Goal: Feedback & Contribution: Leave review/rating

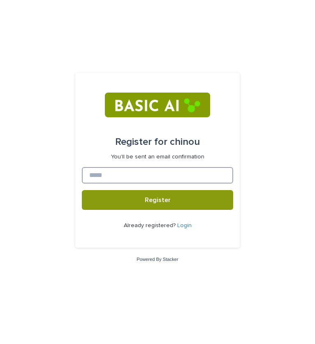
click at [164, 178] on input at bounding box center [157, 175] width 151 height 16
click at [180, 179] on input "****" at bounding box center [157, 175] width 151 height 16
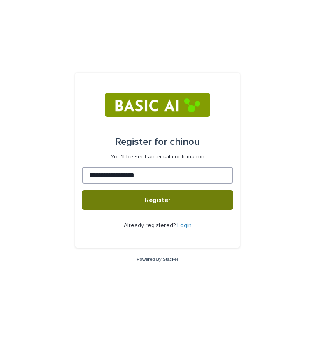
type input "**********"
click at [176, 197] on button "Register" at bounding box center [157, 200] width 151 height 20
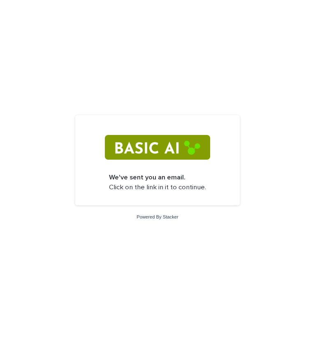
click at [171, 159] on img at bounding box center [157, 147] width 105 height 25
click at [167, 154] on img at bounding box center [157, 147] width 105 height 25
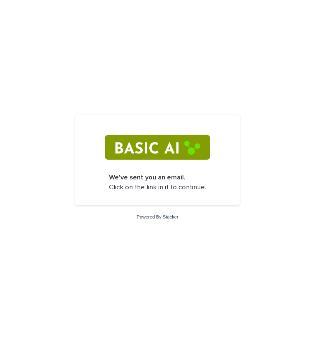
click at [204, 180] on p "We've sent you an email. Click on the link in it to continue." at bounding box center [157, 182] width 97 height 19
click at [143, 150] on img at bounding box center [157, 147] width 105 height 25
click at [153, 175] on strong "We've sent you an email." at bounding box center [147, 177] width 76 height 7
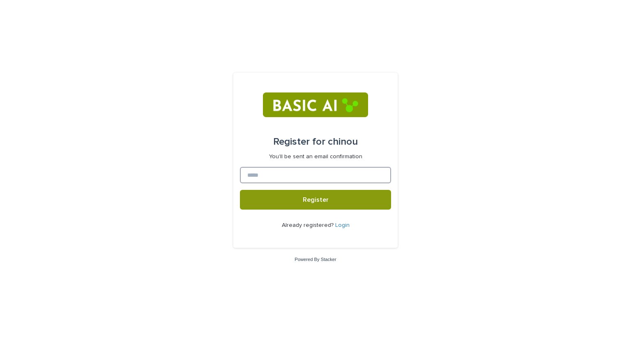
click at [314, 179] on input at bounding box center [315, 175] width 151 height 16
click at [273, 171] on input at bounding box center [315, 175] width 151 height 16
type input "*"
click at [265, 177] on input at bounding box center [315, 175] width 151 height 16
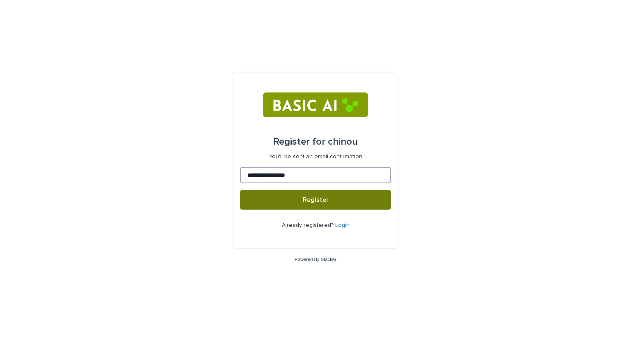
type input "**********"
click at [308, 196] on button "Register" at bounding box center [315, 200] width 151 height 20
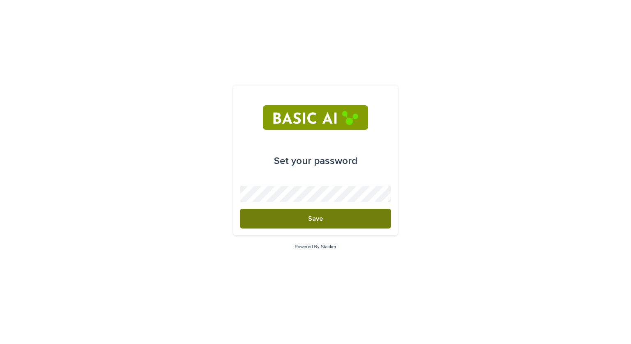
click at [302, 213] on button "Save" at bounding box center [315, 219] width 151 height 20
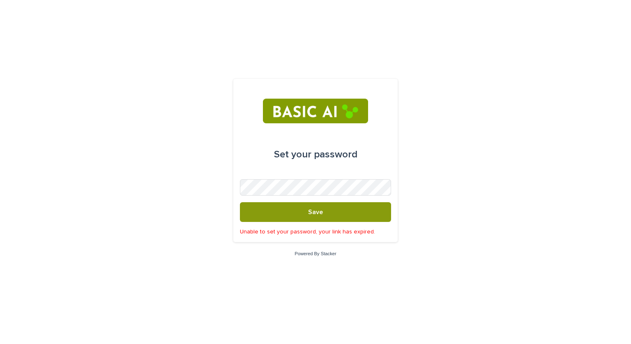
click at [329, 197] on form "Set your password Save Unable to set your password, your link has expired." at bounding box center [315, 160] width 151 height 150
click at [218, 192] on div "Set your password Save Unable to set your password, your link has expired. Powe…" at bounding box center [315, 172] width 631 height 344
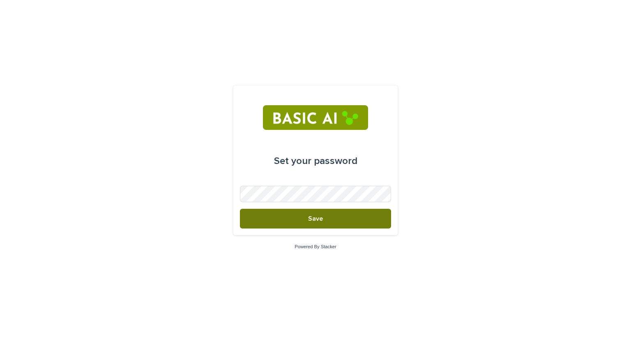
click at [305, 224] on button "Save" at bounding box center [315, 219] width 151 height 20
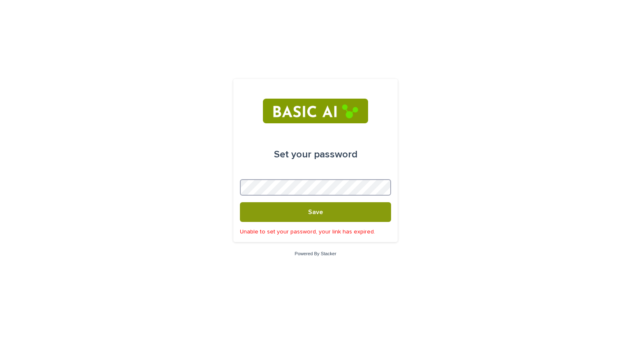
click at [186, 193] on div "Set your password Save Unable to set your password, your link has expired. Powe…" at bounding box center [315, 172] width 631 height 344
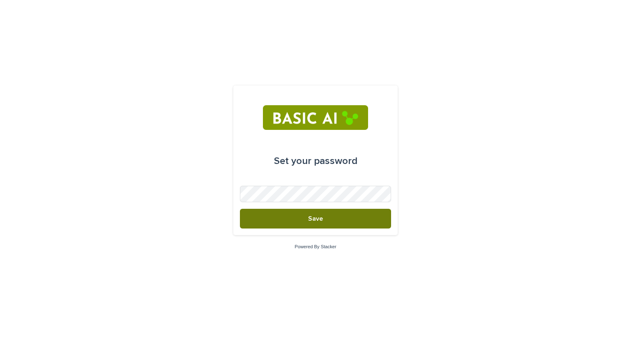
click at [307, 217] on button "Save" at bounding box center [315, 219] width 151 height 20
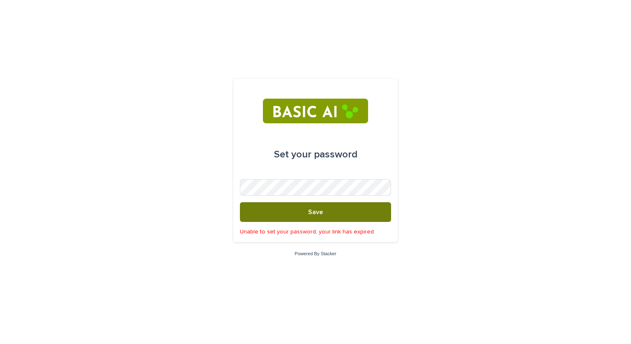
click at [307, 217] on button "Save" at bounding box center [315, 212] width 151 height 20
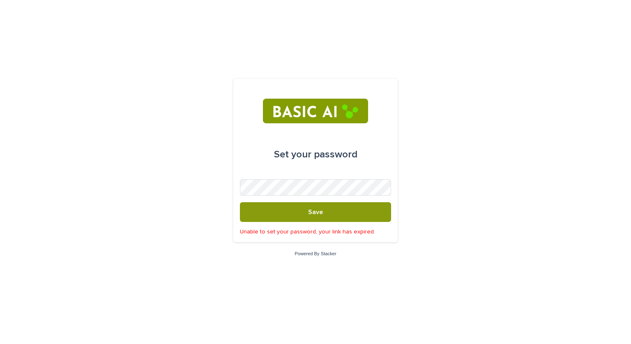
click at [318, 256] on div "Powered By Stacker" at bounding box center [315, 253] width 631 height 7
click at [315, 255] on link "Powered By Stacker" at bounding box center [316, 253] width 42 height 5
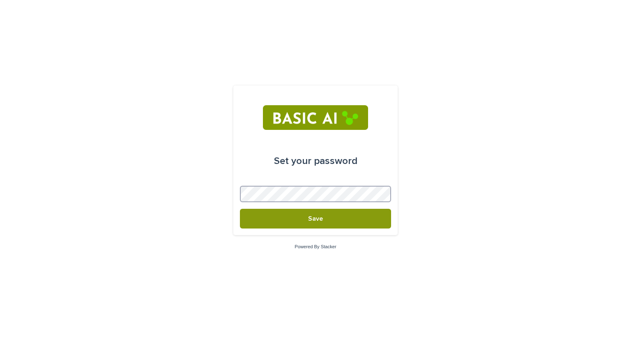
click at [240, 209] on button "Save" at bounding box center [315, 219] width 151 height 20
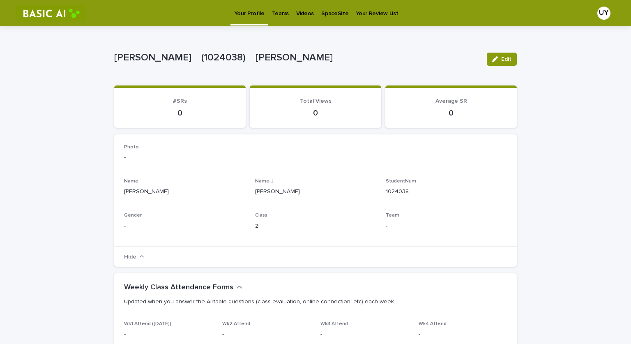
click at [300, 10] on p "Videos" at bounding box center [305, 8] width 18 height 17
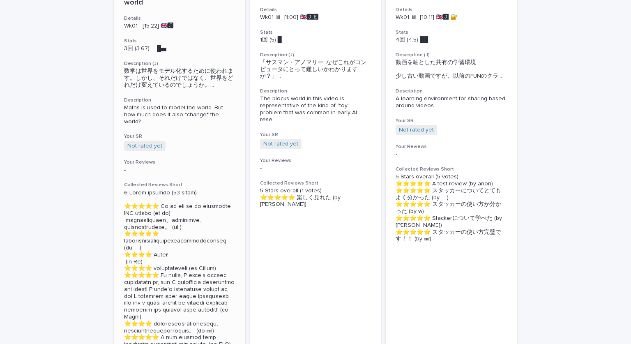
scroll to position [160, 0]
click at [141, 148] on link "Not rated yet" at bounding box center [144, 146] width 35 height 7
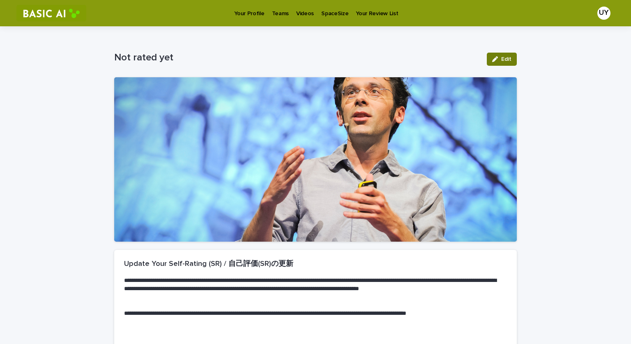
click at [501, 56] on button "Edit" at bounding box center [502, 59] width 30 height 13
click at [501, 58] on span "Save" at bounding box center [504, 59] width 14 height 6
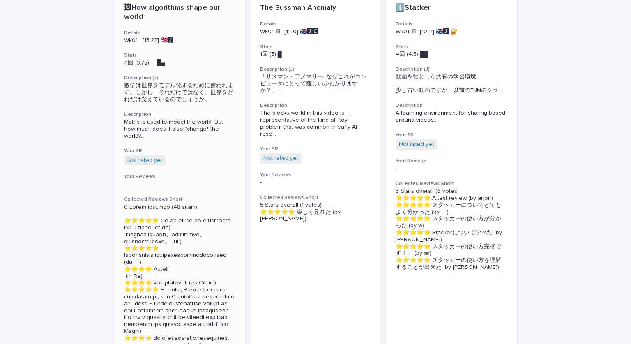
scroll to position [143, 0]
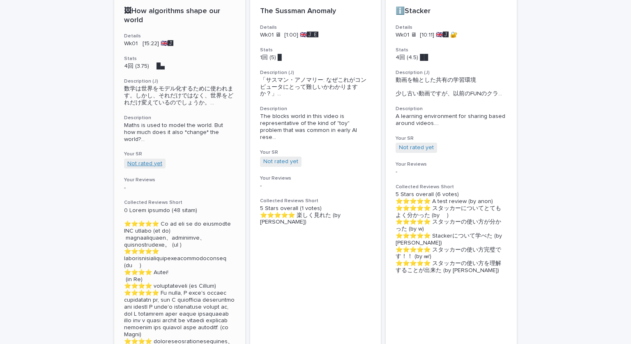
click at [148, 167] on link "Not rated yet" at bounding box center [144, 163] width 35 height 7
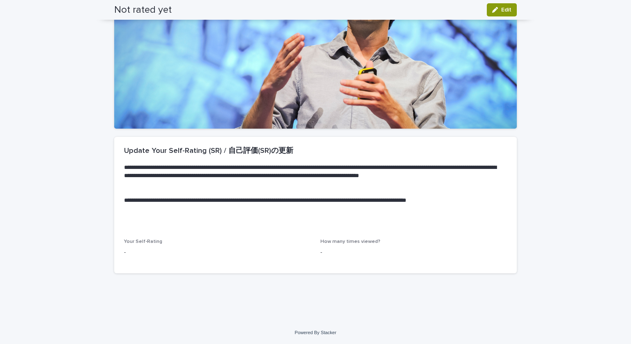
scroll to position [97, 0]
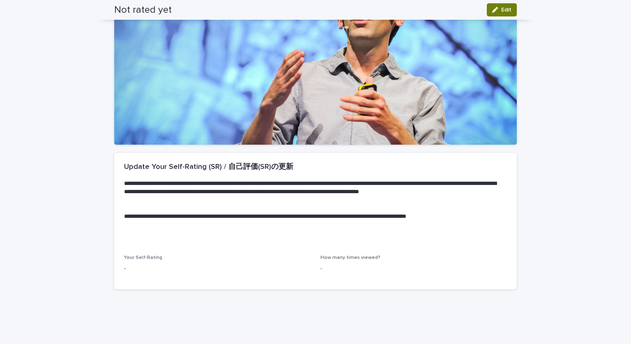
click at [500, 15] on button "Edit" at bounding box center [502, 9] width 30 height 13
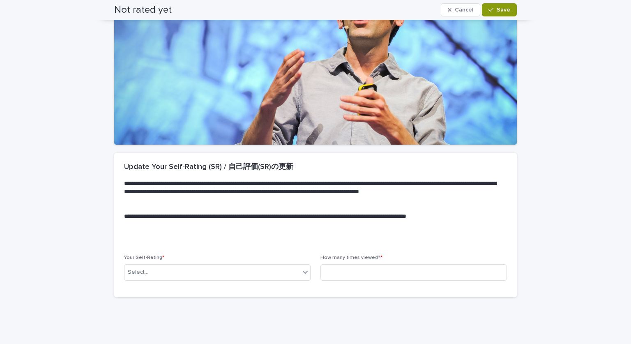
scroll to position [101, 0]
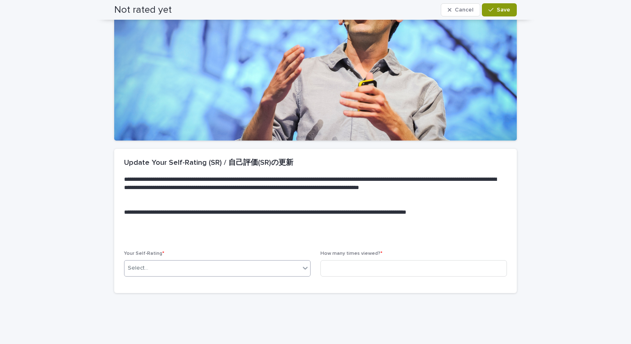
click at [208, 270] on div "Select..." at bounding box center [213, 268] width 176 height 14
click at [199, 238] on p at bounding box center [314, 237] width 380 height 8
click at [370, 272] on input at bounding box center [414, 268] width 187 height 16
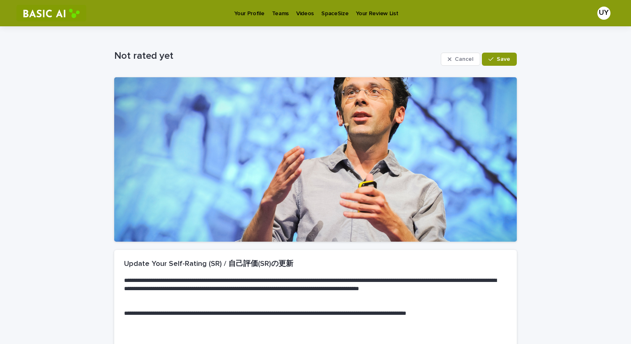
scroll to position [121, 0]
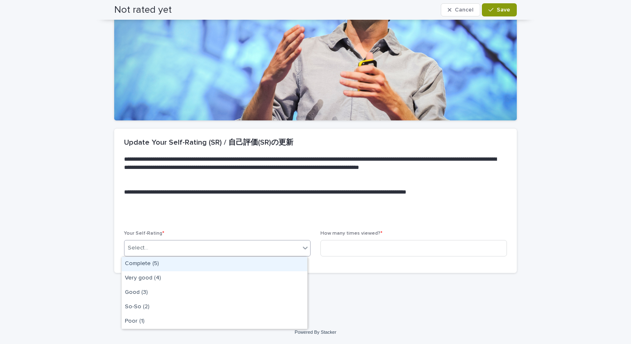
click at [171, 249] on div "Select..." at bounding box center [213, 248] width 176 height 14
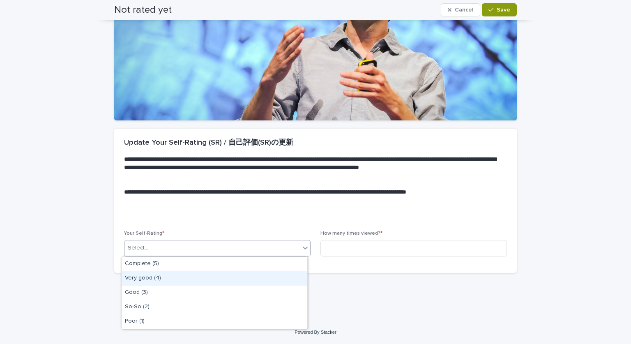
click at [162, 278] on div "Very good (4)" at bounding box center [215, 278] width 186 height 14
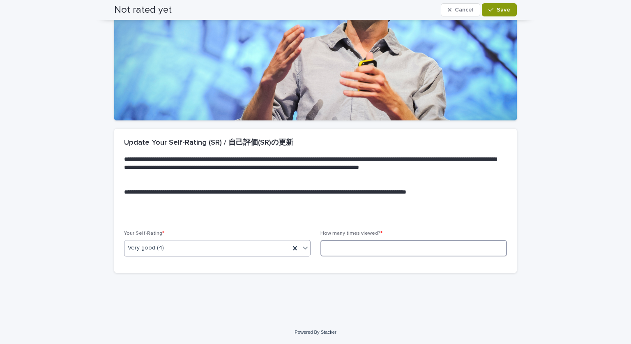
click at [376, 251] on input at bounding box center [414, 248] width 187 height 16
drag, startPoint x: 315, startPoint y: 236, endPoint x: 364, endPoint y: 243, distance: 49.4
click at [364, 243] on div "Your Self-Rating * Very good (4) How many times viewed? *" at bounding box center [315, 247] width 383 height 32
copy span "How many times viewed? *"
click at [336, 239] on div "How many times viewed? *" at bounding box center [414, 247] width 187 height 32
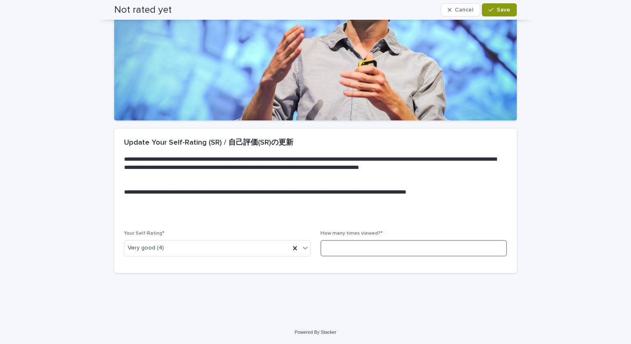
click at [344, 249] on input at bounding box center [414, 248] width 187 height 16
type input "*"
click at [504, 13] on button "Save" at bounding box center [499, 9] width 35 height 13
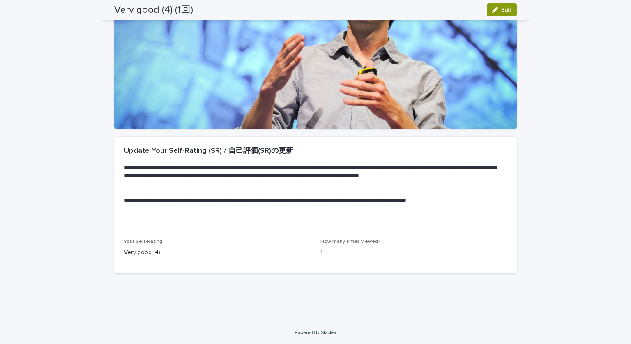
scroll to position [0, 0]
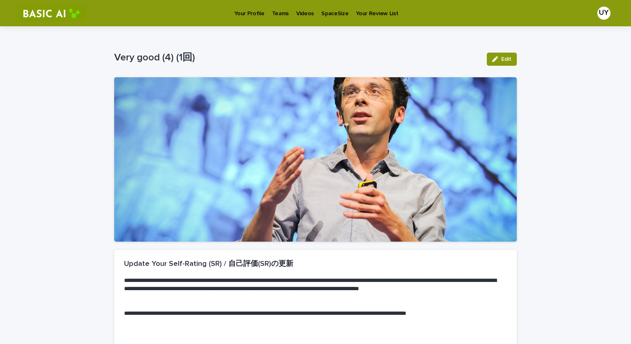
click at [298, 14] on p "Videos" at bounding box center [305, 8] width 18 height 17
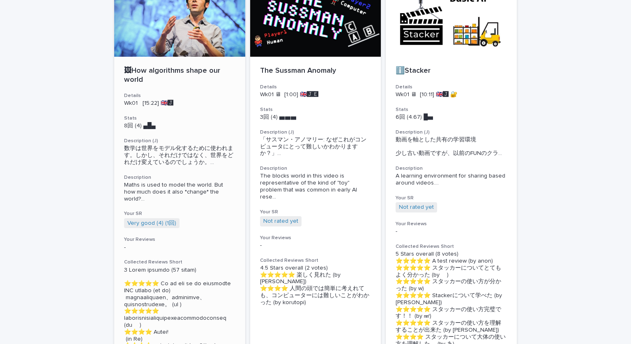
scroll to position [83, 0]
click at [154, 243] on div "-" at bounding box center [179, 246] width 111 height 9
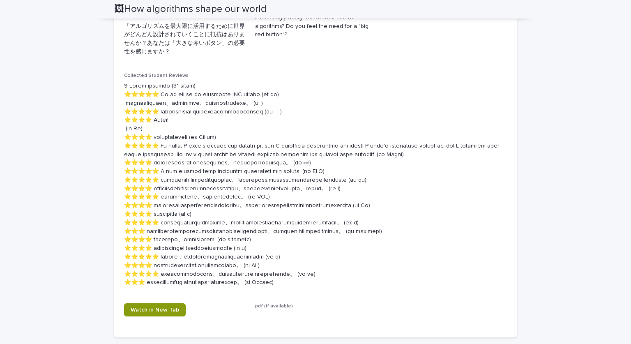
scroll to position [416, 0]
click at [157, 125] on p at bounding box center [315, 184] width 383 height 205
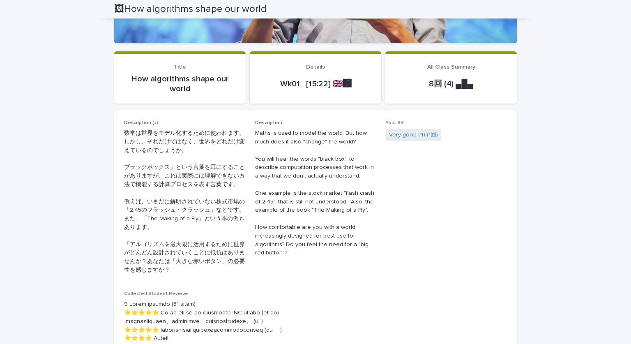
scroll to position [195, 0]
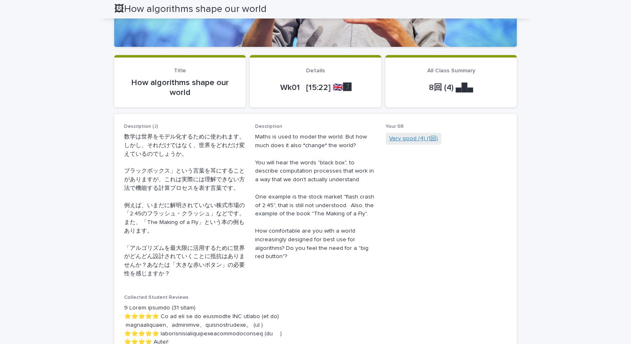
click at [423, 137] on link "Very good (4) (1回)" at bounding box center [413, 138] width 49 height 9
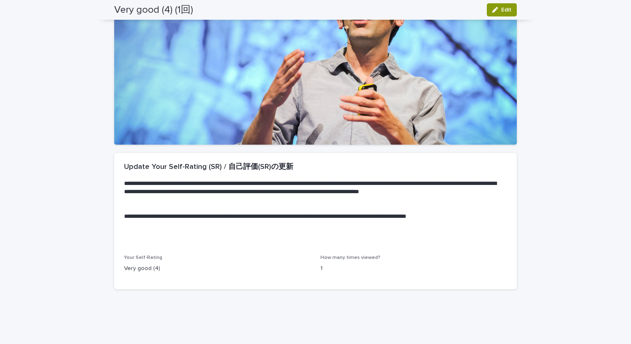
scroll to position [113, 0]
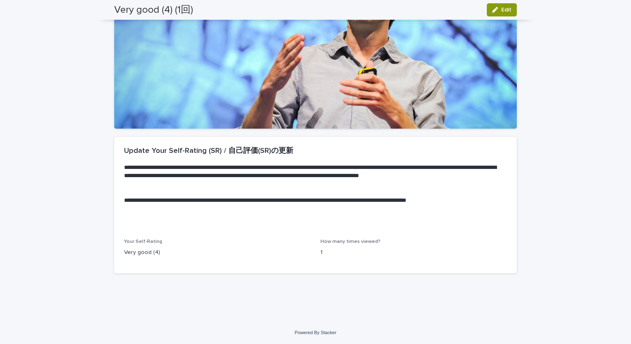
click at [329, 248] on p "1" at bounding box center [414, 252] width 187 height 9
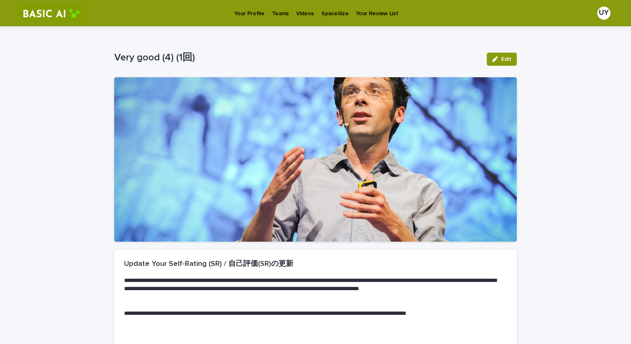
click at [300, 19] on link "Videos" at bounding box center [305, 12] width 25 height 25
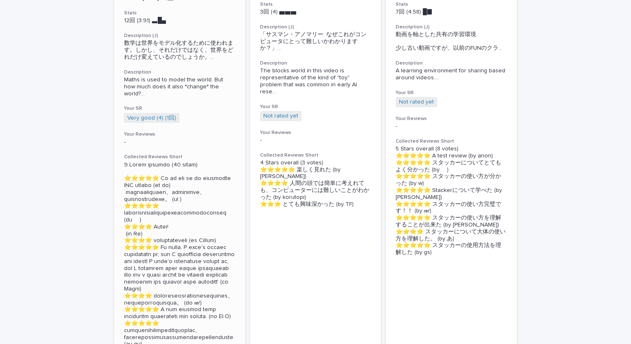
scroll to position [189, 0]
click at [135, 137] on div "-" at bounding box center [179, 141] width 111 height 9
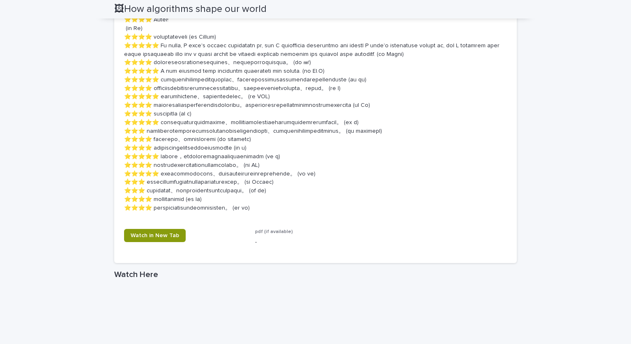
scroll to position [530, 0]
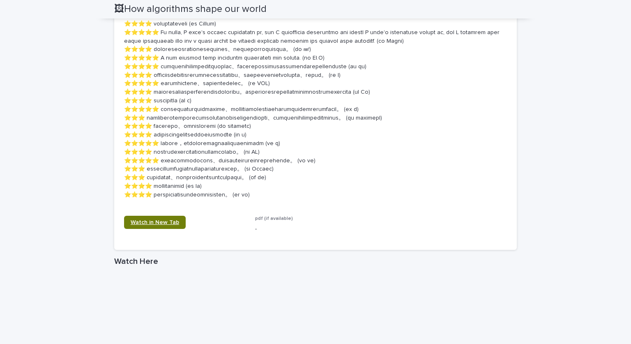
click at [166, 229] on link "Watch in New Tab" at bounding box center [155, 222] width 62 height 13
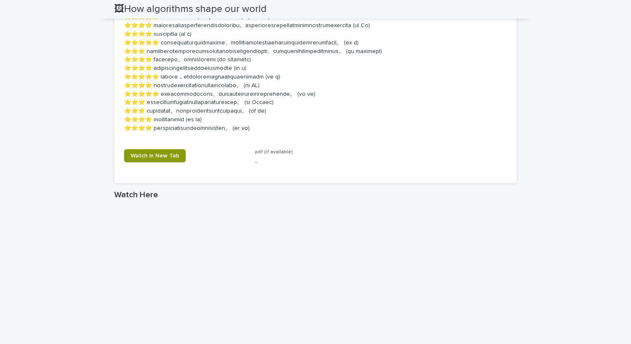
scroll to position [597, 0]
click at [262, 155] on p "pdf (if available)" at bounding box center [315, 152] width 121 height 6
click at [285, 154] on span "pdf (if available)" at bounding box center [274, 151] width 38 height 5
click at [387, 132] on p at bounding box center [315, 16] width 383 height 231
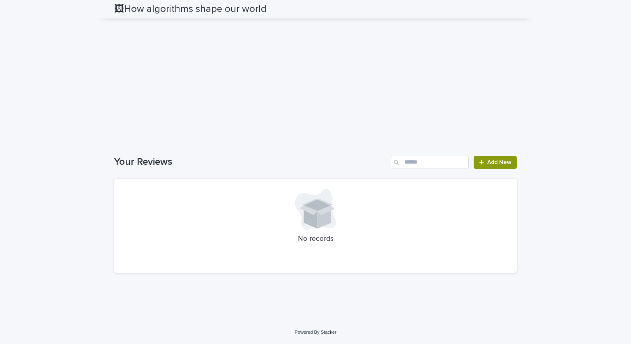
scroll to position [908, 0]
click at [492, 169] on link "Add New" at bounding box center [495, 162] width 43 height 13
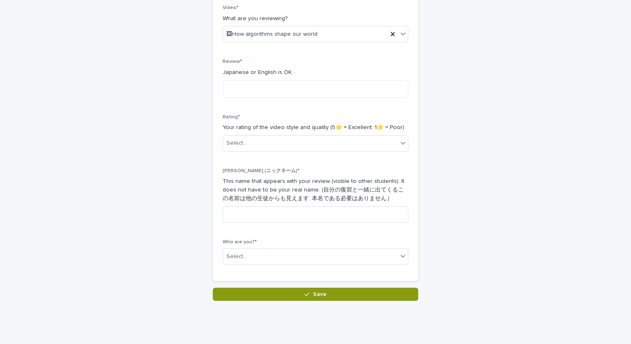
scroll to position [165, 0]
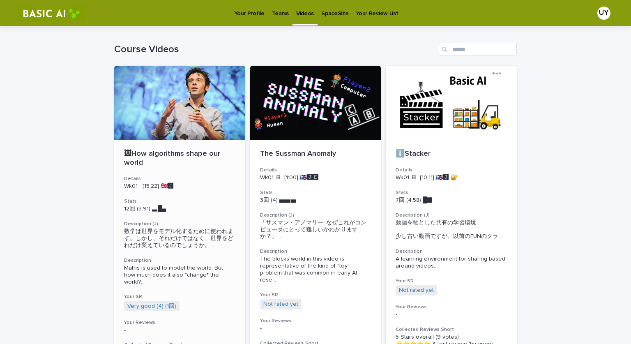
click at [156, 154] on p "🖼How algorithms shape our world" at bounding box center [179, 159] width 111 height 18
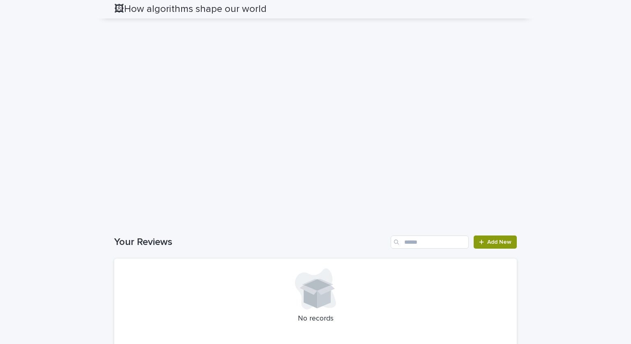
scroll to position [955, 0]
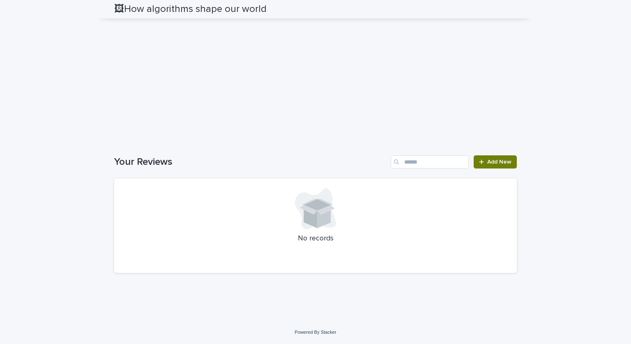
click at [504, 160] on span "Add New" at bounding box center [499, 162] width 24 height 6
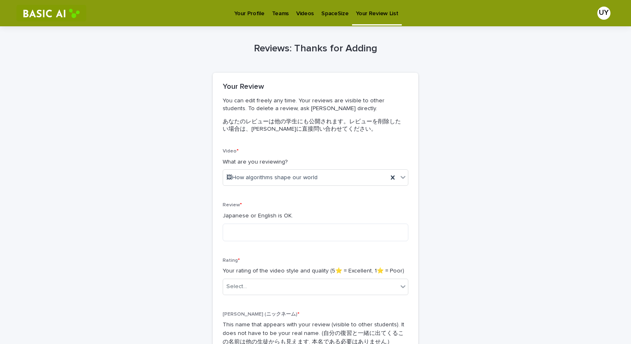
click at [296, 189] on div "Video * What are you reviewing? 🖼How algorithms shape our world" at bounding box center [316, 170] width 186 height 44
click at [287, 181] on span "🖼How algorithms shape our world" at bounding box center [271, 177] width 91 height 9
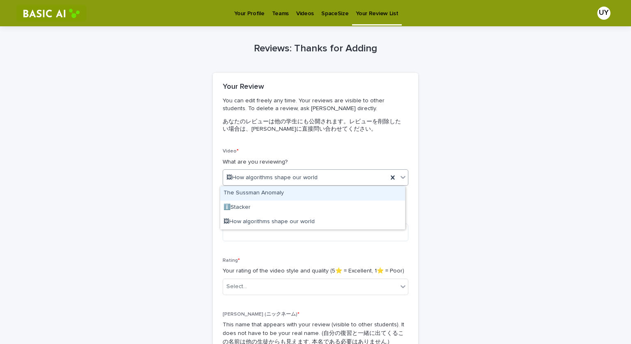
click at [291, 178] on span "🖼How algorithms shape our world" at bounding box center [271, 177] width 91 height 9
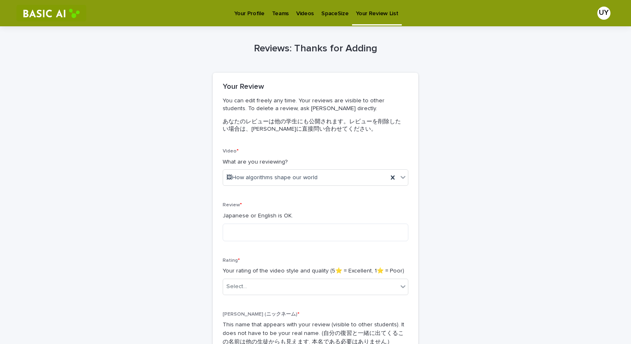
click at [431, 252] on div "Reviews: Thanks for Adding Loading... Saving… Loading... Saving… Loading... Sav…" at bounding box center [315, 235] width 403 height 418
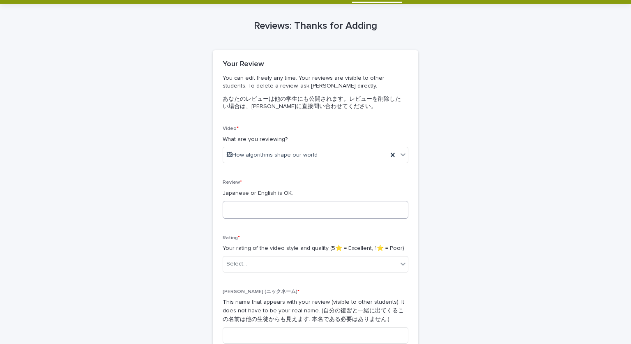
scroll to position [23, 0]
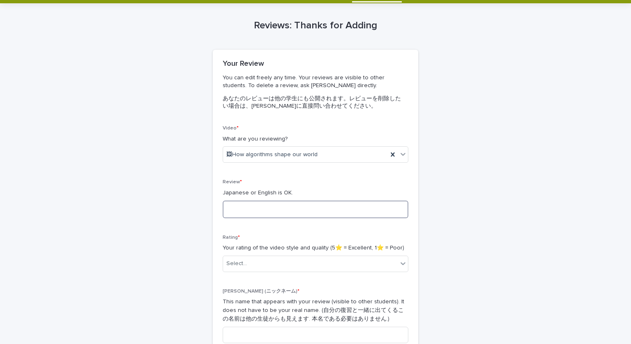
click at [284, 213] on textarea at bounding box center [316, 210] width 186 height 18
type textarea "*"
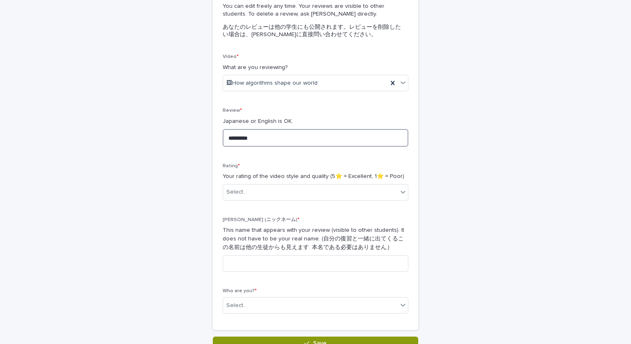
scroll to position [99, 0]
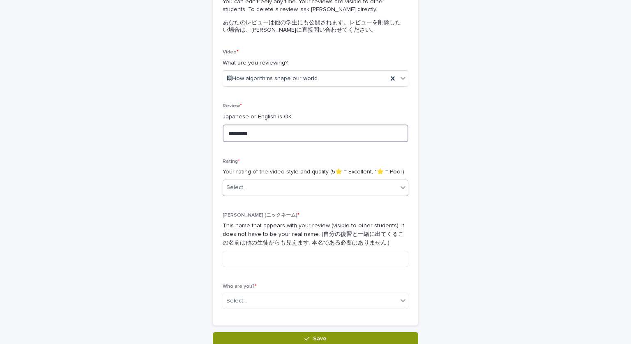
type textarea "*********"
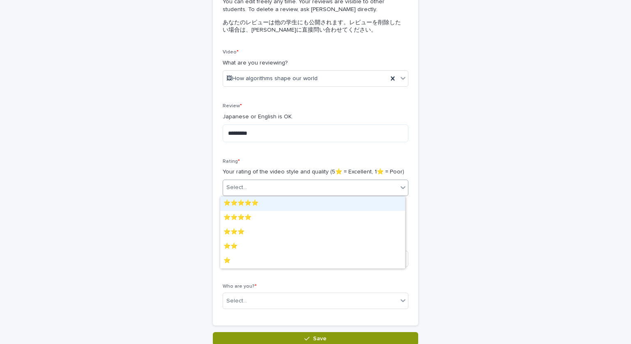
click at [278, 187] on div "Select..." at bounding box center [310, 188] width 175 height 14
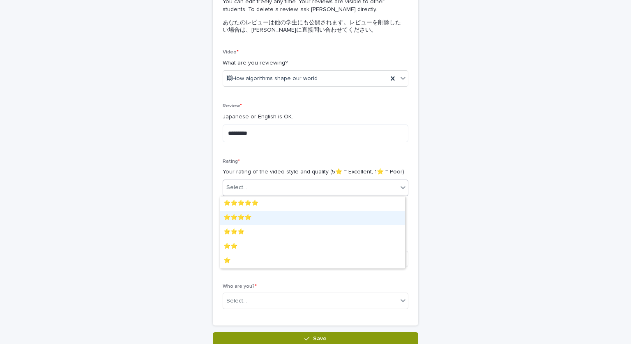
click at [260, 215] on div "⭐️⭐️⭐️⭐️" at bounding box center [312, 218] width 185 height 14
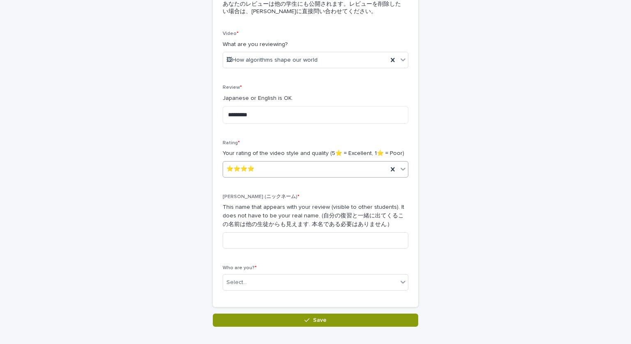
scroll to position [118, 0]
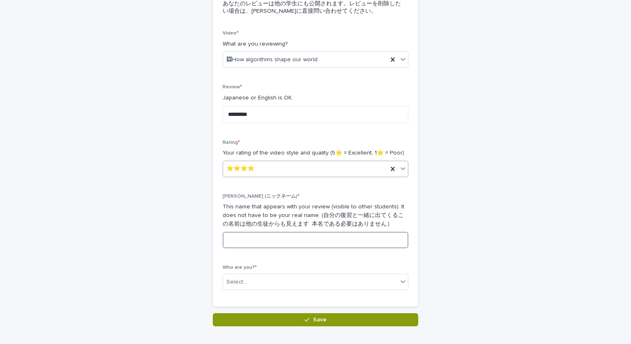
click at [279, 240] on input at bounding box center [316, 240] width 186 height 16
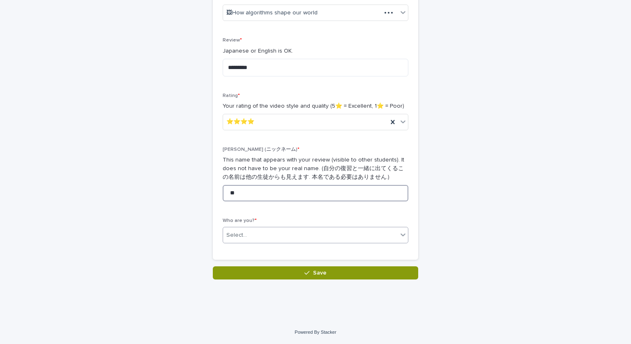
type input "**"
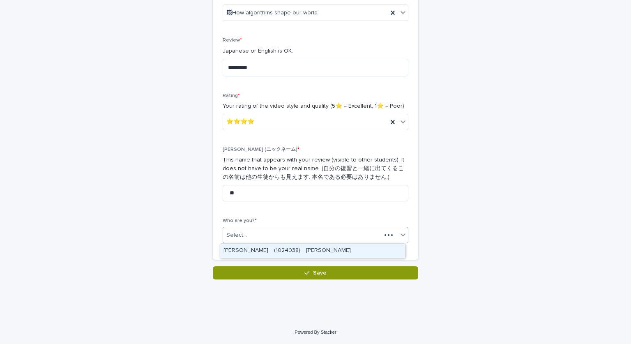
click at [259, 229] on div "Select..." at bounding box center [302, 236] width 158 height 14
click at [267, 250] on div "[PERSON_NAME]　(1024038)　[PERSON_NAME]" at bounding box center [312, 251] width 185 height 14
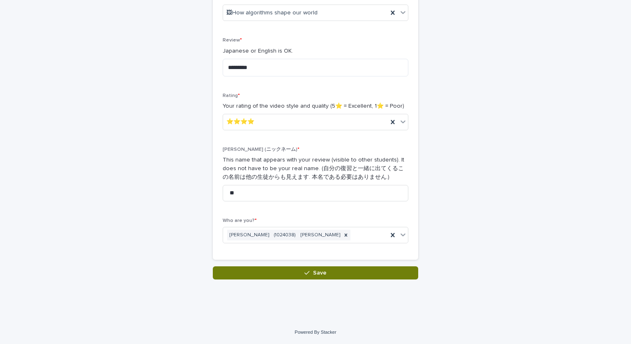
click at [276, 273] on button "Save" at bounding box center [316, 272] width 206 height 13
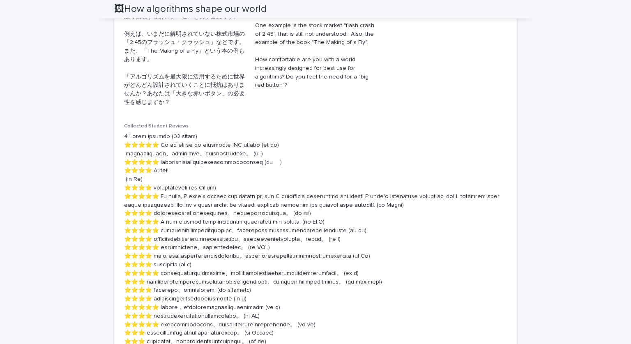
scroll to position [367, 0]
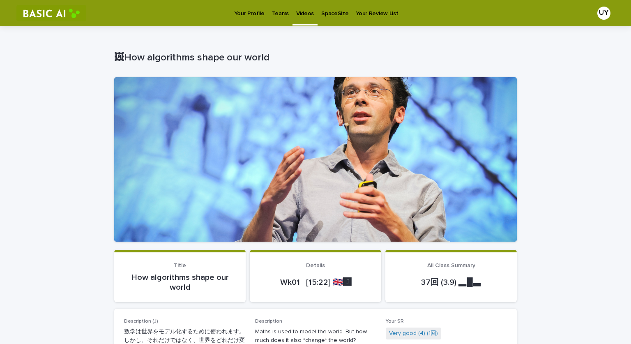
click at [261, 13] on p "Your Profile" at bounding box center [249, 8] width 30 height 17
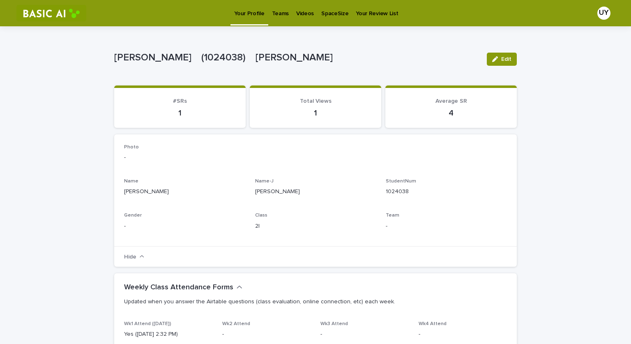
click at [296, 10] on p "Videos" at bounding box center [305, 8] width 18 height 17
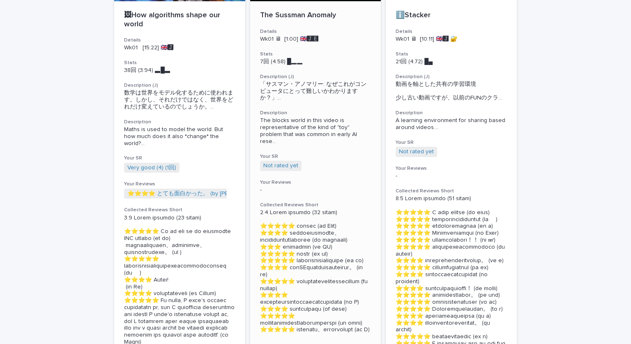
scroll to position [139, 0]
click at [286, 162] on link "Not rated yet" at bounding box center [280, 165] width 35 height 7
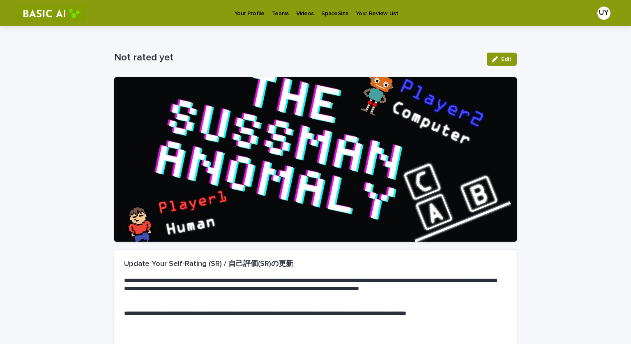
scroll to position [113, 0]
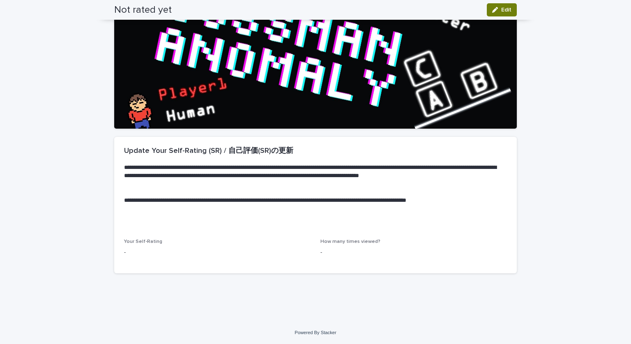
click at [501, 10] on span "Edit" at bounding box center [506, 10] width 10 height 6
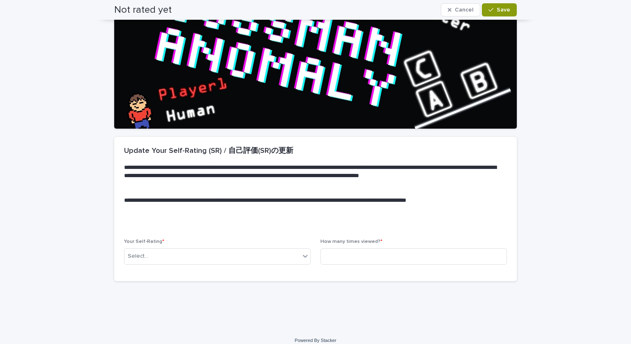
scroll to position [117, 0]
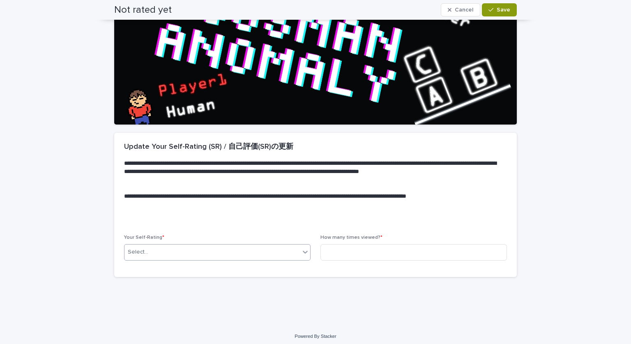
click at [295, 257] on div "Select..." at bounding box center [213, 252] width 176 height 14
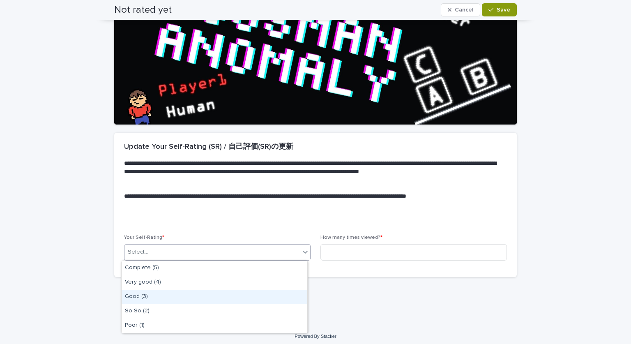
click at [237, 296] on div "Good (3)" at bounding box center [215, 297] width 186 height 14
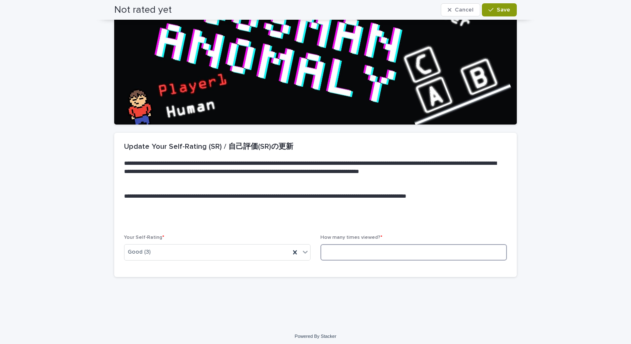
click at [356, 248] on input at bounding box center [414, 252] width 187 height 16
type input "*"
click at [492, 9] on div "button" at bounding box center [493, 10] width 8 height 6
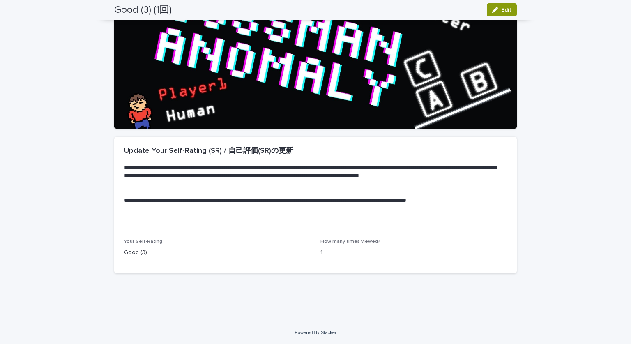
scroll to position [0, 0]
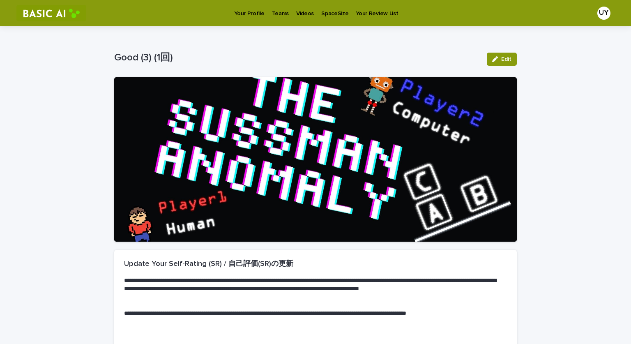
click at [302, 13] on p "Videos" at bounding box center [305, 8] width 18 height 17
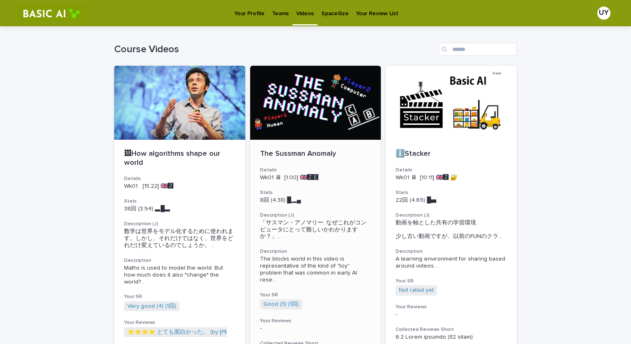
click at [282, 148] on div "The Sussman Anomaly" at bounding box center [315, 153] width 111 height 11
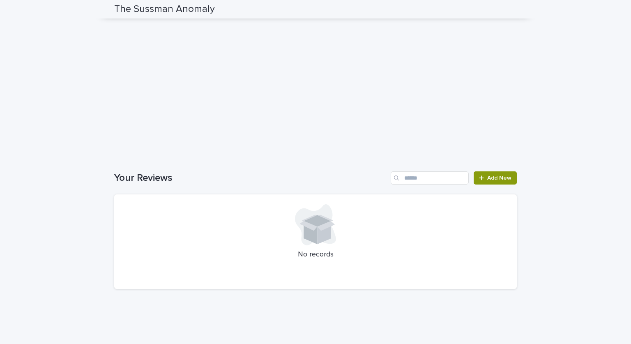
scroll to position [726, 0]
click at [496, 180] on link "Add New" at bounding box center [495, 175] width 43 height 13
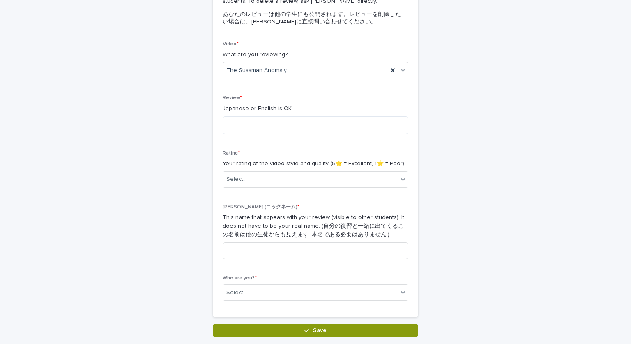
scroll to position [107, 0]
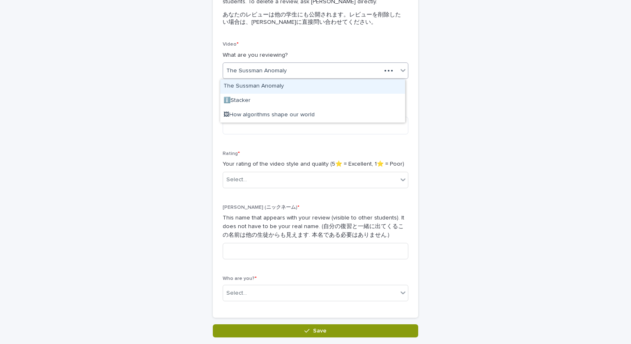
click at [302, 75] on div "The Sussman Anomaly" at bounding box center [302, 71] width 158 height 14
click at [281, 88] on div "The Sussman Anomaly" at bounding box center [312, 86] width 185 height 14
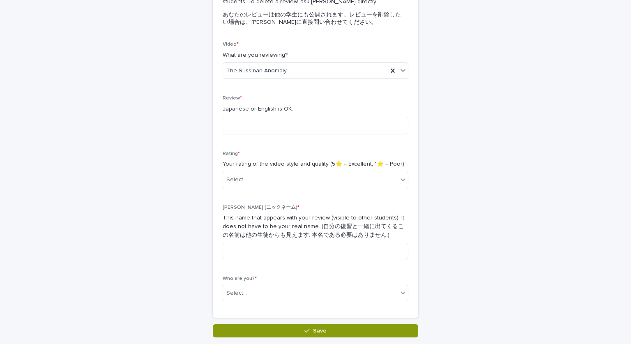
click at [256, 139] on div "Review * Japanese or English is OK." at bounding box center [316, 117] width 186 height 45
click at [270, 131] on textarea at bounding box center [316, 126] width 186 height 18
type textarea "*"
click at [265, 118] on textarea at bounding box center [316, 126] width 186 height 18
click at [263, 120] on textarea at bounding box center [316, 126] width 186 height 18
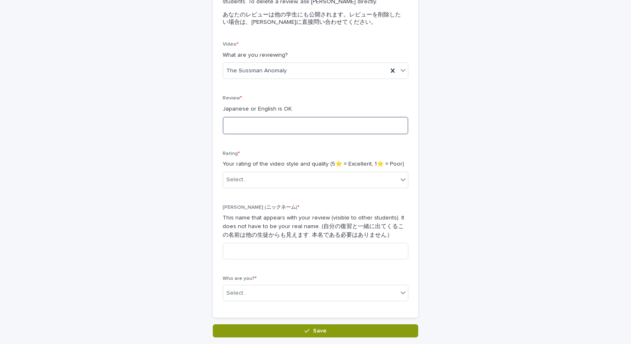
click at [263, 120] on textarea at bounding box center [316, 126] width 186 height 18
type textarea "*"
type textarea "********"
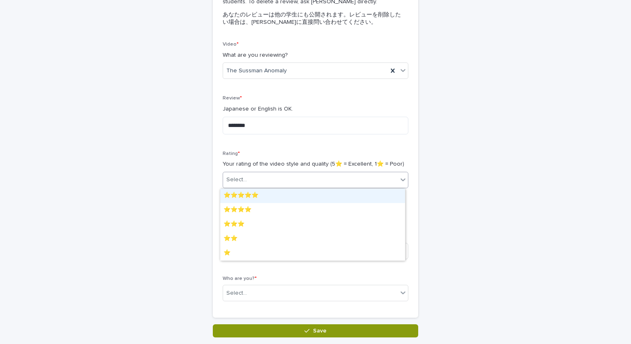
click at [264, 183] on div "Select..." at bounding box center [310, 180] width 175 height 14
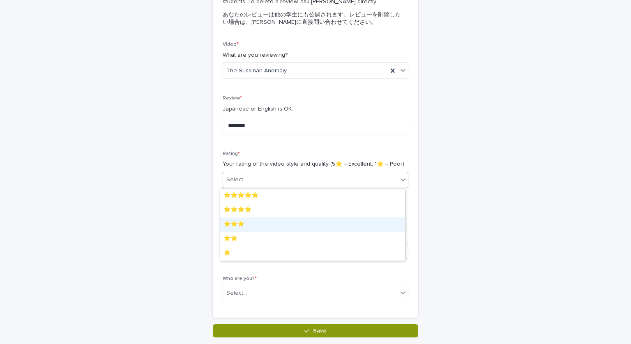
click at [258, 228] on div "⭐️⭐️⭐️" at bounding box center [312, 224] width 185 height 14
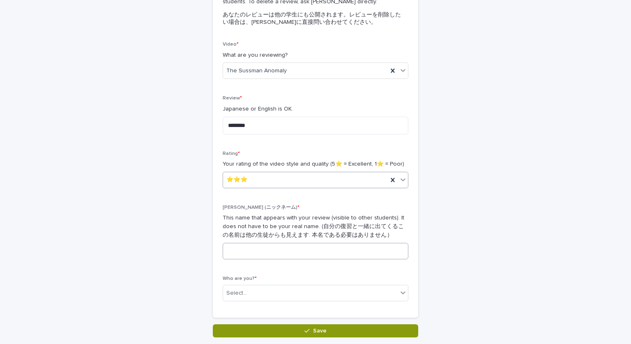
scroll to position [130, 0]
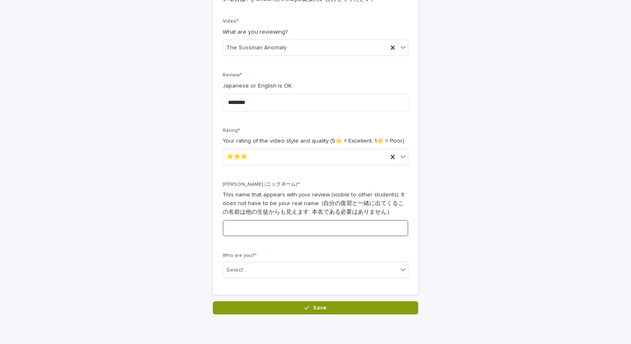
click at [314, 231] on input at bounding box center [316, 228] width 186 height 16
type input "******"
click at [346, 208] on p "This name that appears with your review (visible to other students). It does no…" at bounding box center [316, 203] width 186 height 25
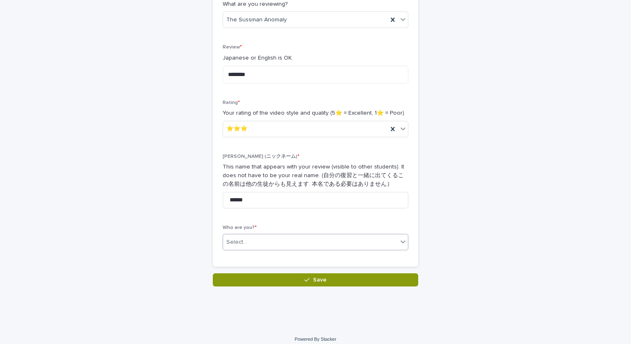
click at [307, 243] on div "Select..." at bounding box center [310, 243] width 175 height 14
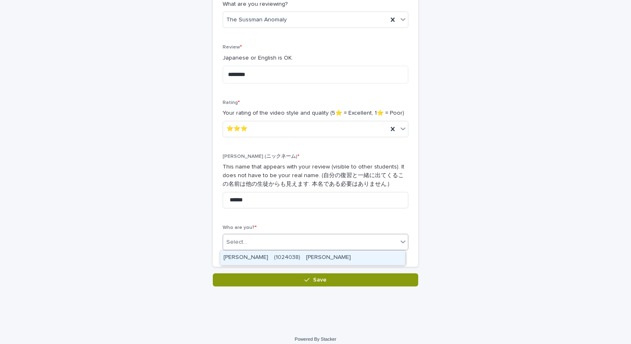
click at [301, 254] on div "[PERSON_NAME]　(1024038)　[PERSON_NAME]" at bounding box center [312, 258] width 185 height 14
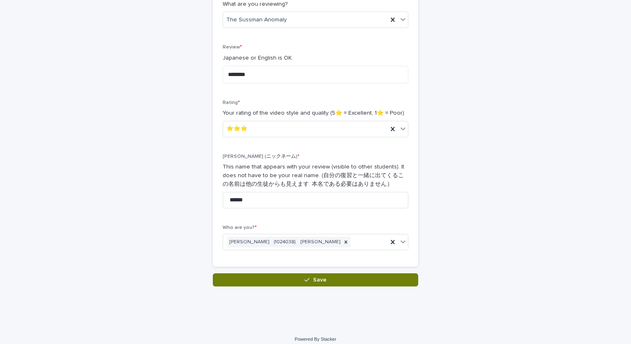
click at [305, 280] on icon "button" at bounding box center [307, 280] width 5 height 6
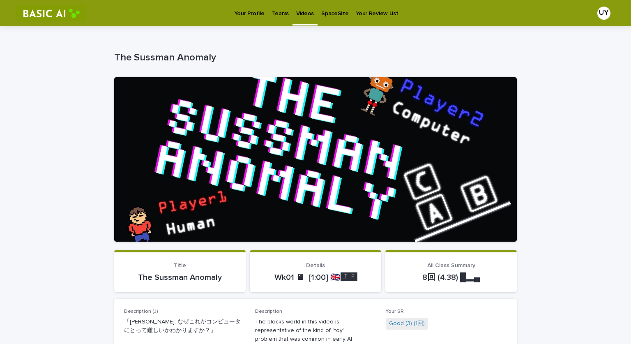
click at [248, 14] on p "Your Profile" at bounding box center [249, 8] width 30 height 17
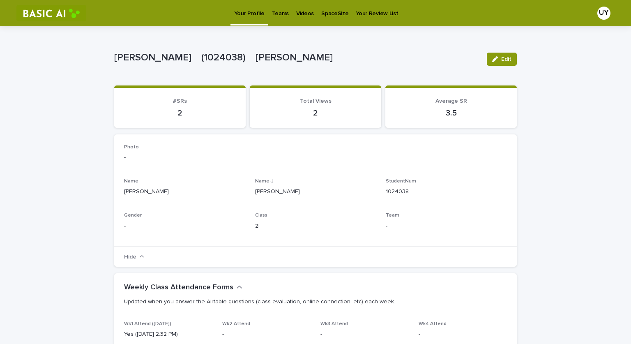
scroll to position [0, 0]
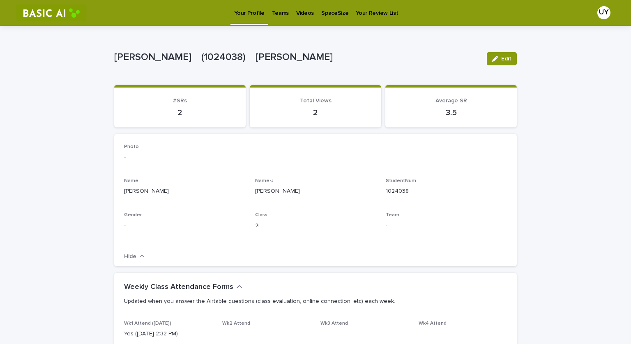
click at [303, 12] on p "Videos" at bounding box center [305, 8] width 18 height 17
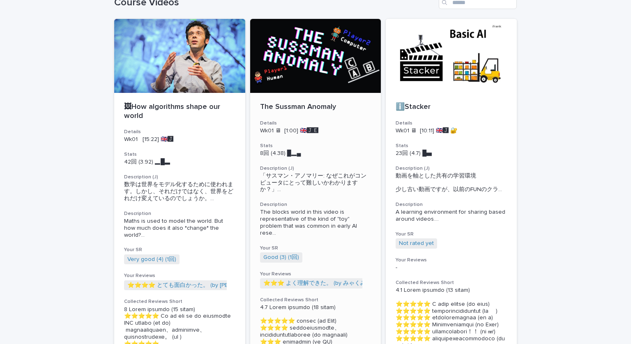
scroll to position [46, 0]
click at [301, 69] on div at bounding box center [315, 56] width 131 height 74
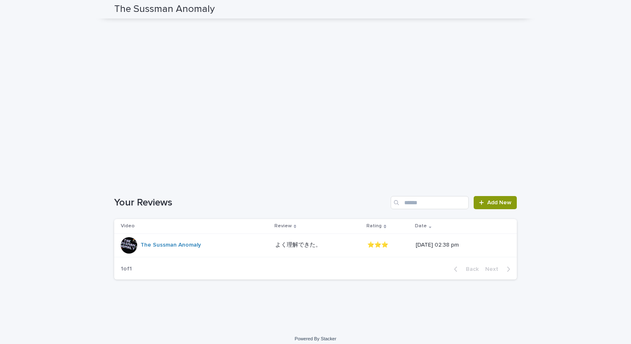
scroll to position [732, 0]
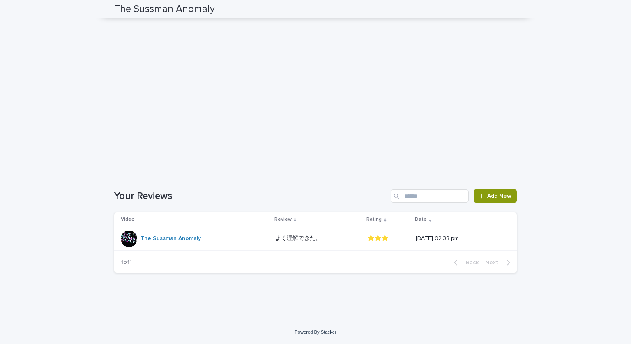
click at [277, 239] on p "よく理解できた。" at bounding box center [299, 237] width 48 height 9
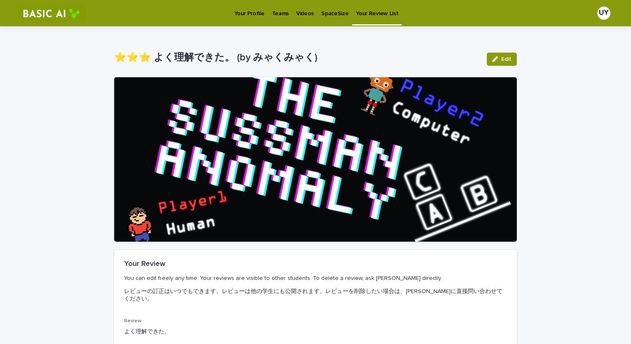
scroll to position [106, 0]
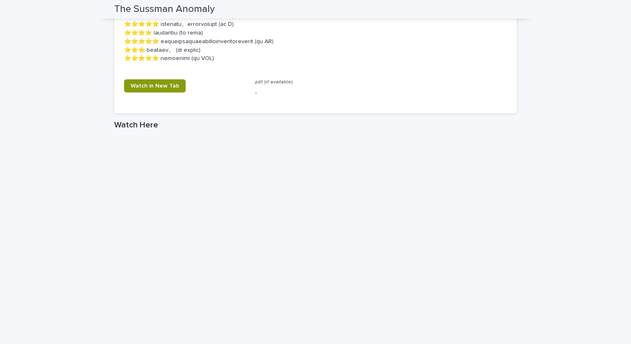
scroll to position [732, 0]
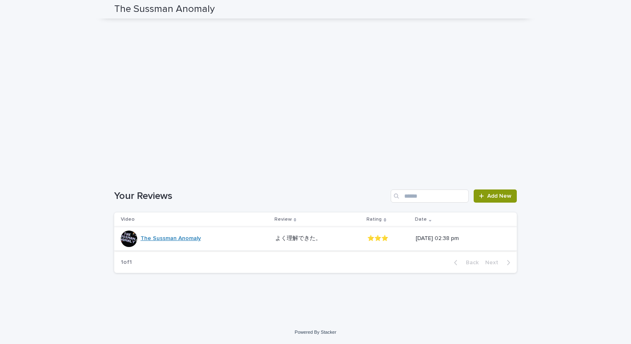
click at [189, 240] on link "The Sussman Anomaly" at bounding box center [171, 238] width 60 height 7
click at [367, 240] on p "⭐️⭐️⭐️" at bounding box center [388, 238] width 42 height 7
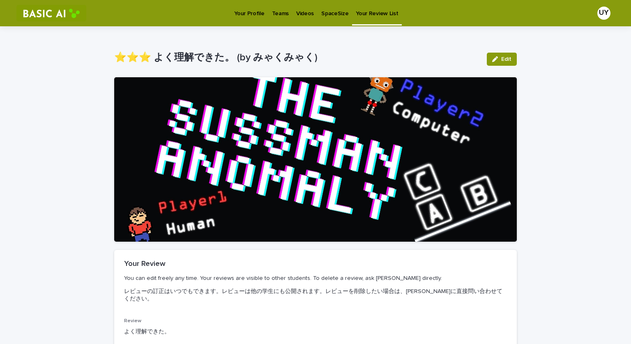
scroll to position [106, 0]
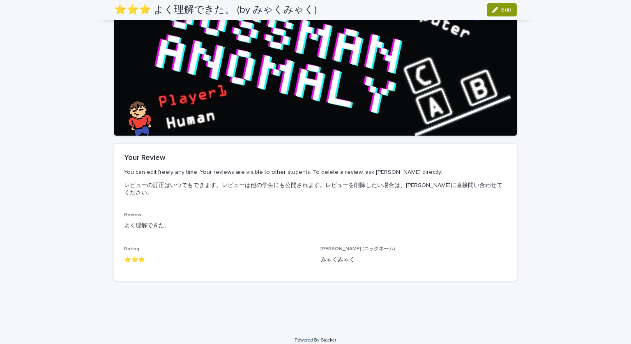
click at [134, 167] on p "You can edit freely any time. Your reviews are visible to other students. To de…" at bounding box center [314, 183] width 380 height 40
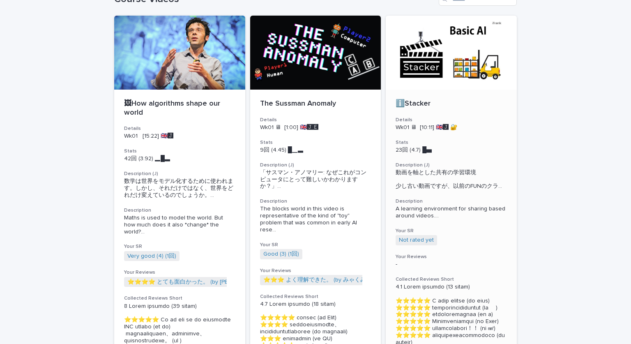
scroll to position [59, 0]
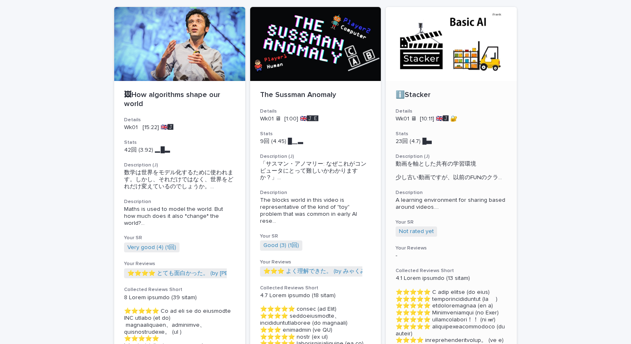
click at [414, 102] on div "ℹ️Stacker Details Wk01 🖥 [10:11] 🇬🇧🅹️ 🔐 Stats 23回 (4.7) █▅　　　 Description (J) 動…" at bounding box center [451, 279] width 131 height 397
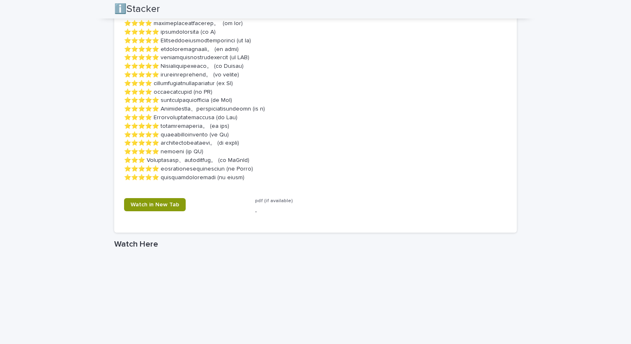
scroll to position [825, 0]
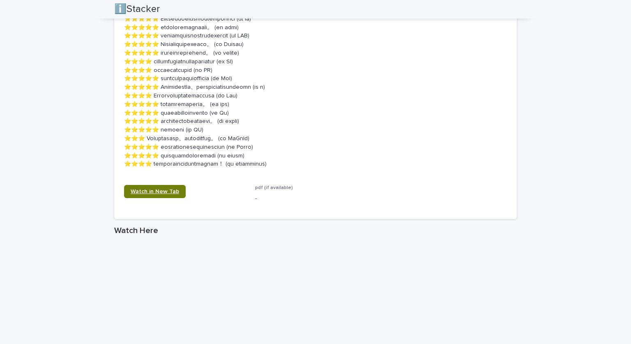
click at [143, 194] on span "Watch in New Tab" at bounding box center [155, 192] width 49 height 6
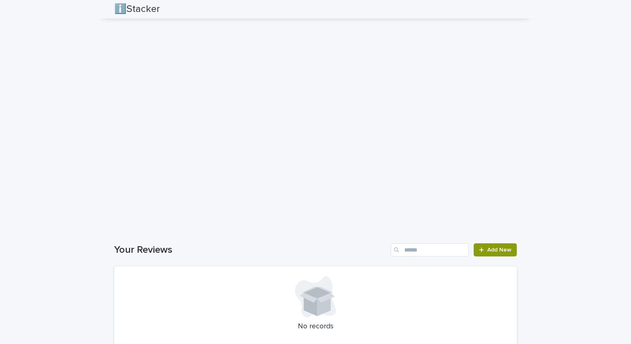
scroll to position [1150, 0]
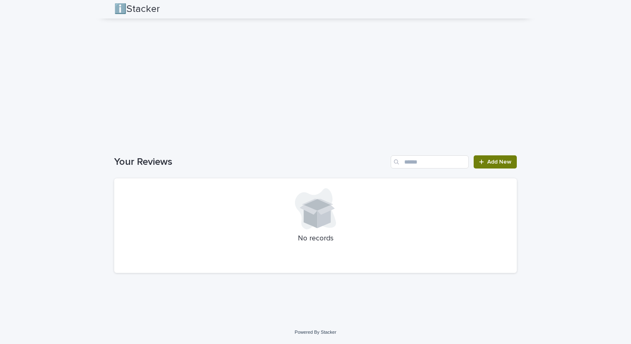
click at [502, 168] on link "Add New" at bounding box center [495, 161] width 43 height 13
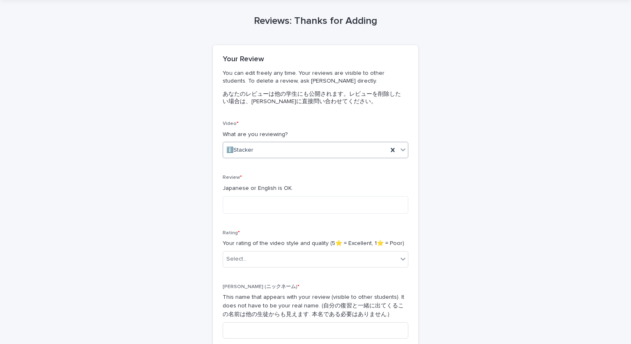
scroll to position [27, 0]
click at [273, 188] on p "Japanese or English is OK." at bounding box center [316, 189] width 186 height 9
drag, startPoint x: 273, startPoint y: 188, endPoint x: 267, endPoint y: 206, distance: 19.0
click at [267, 206] on div "Review * Japanese or English is OK." at bounding box center [316, 197] width 186 height 45
click at [381, 235] on p "Rating *" at bounding box center [316, 234] width 186 height 6
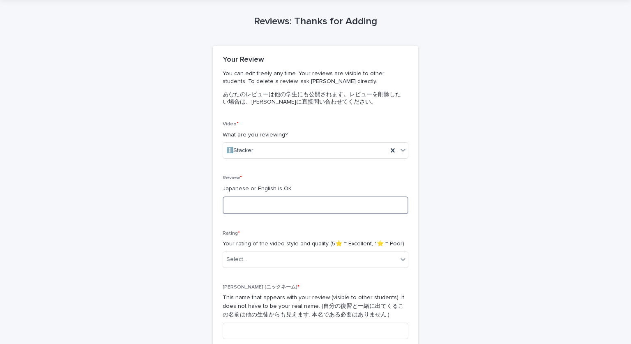
click at [315, 210] on textarea at bounding box center [316, 205] width 186 height 18
type textarea "*"
type textarea "**********"
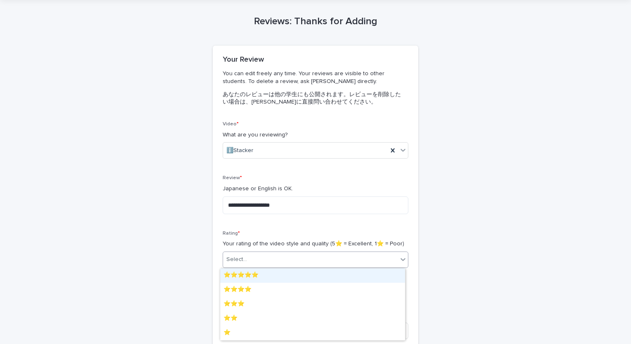
click at [275, 262] on div "Select..." at bounding box center [310, 260] width 175 height 14
click at [253, 271] on div "⭐️⭐️⭐️⭐️⭐️" at bounding box center [312, 275] width 185 height 14
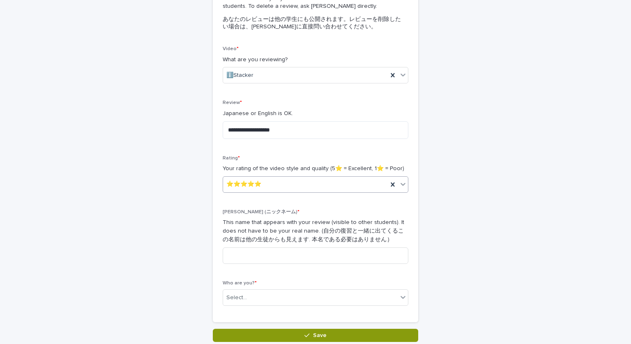
scroll to position [103, 0]
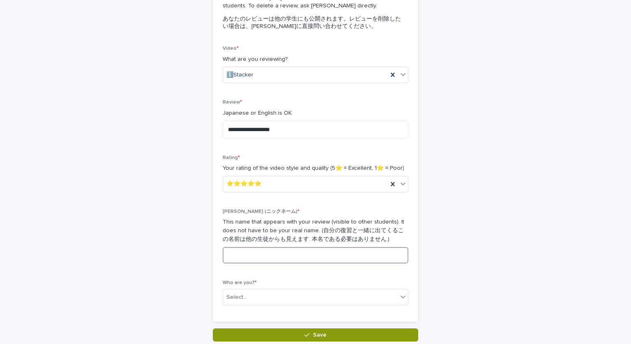
click at [276, 256] on input at bounding box center [316, 255] width 186 height 16
type input "****"
click at [337, 240] on p "This name that appears with your review (visible to other students). It does no…" at bounding box center [316, 230] width 186 height 25
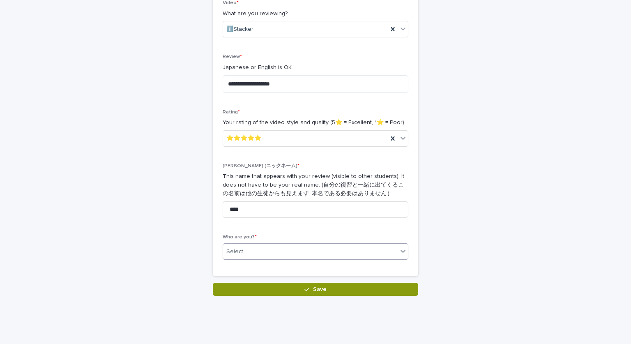
scroll to position [149, 0]
click at [277, 246] on div "Select..." at bounding box center [310, 251] width 175 height 14
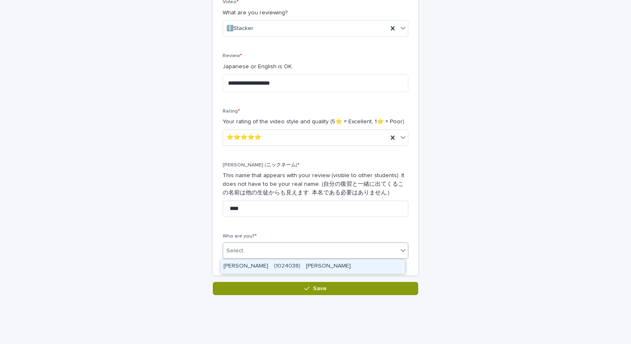
click at [271, 268] on div "[PERSON_NAME]　(1024038)　[PERSON_NAME]" at bounding box center [312, 266] width 185 height 14
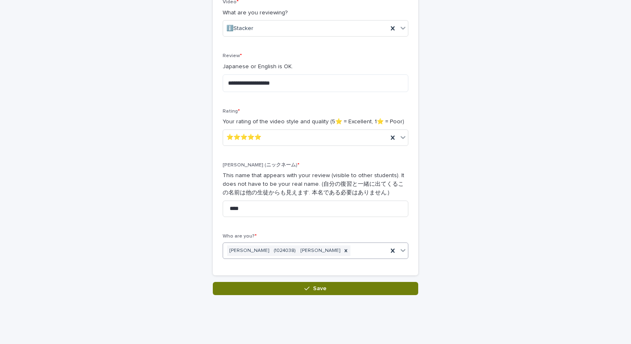
click at [285, 288] on button "Save" at bounding box center [316, 288] width 206 height 13
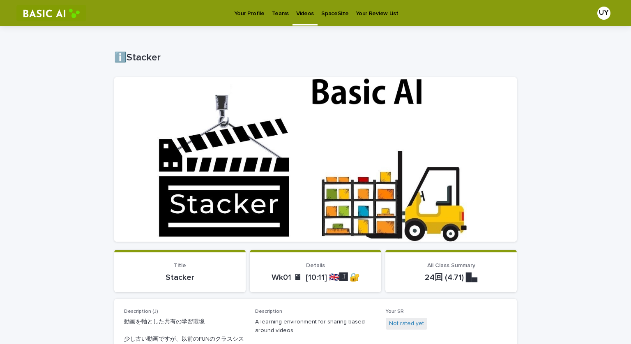
click at [299, 11] on p "Videos" at bounding box center [305, 8] width 18 height 17
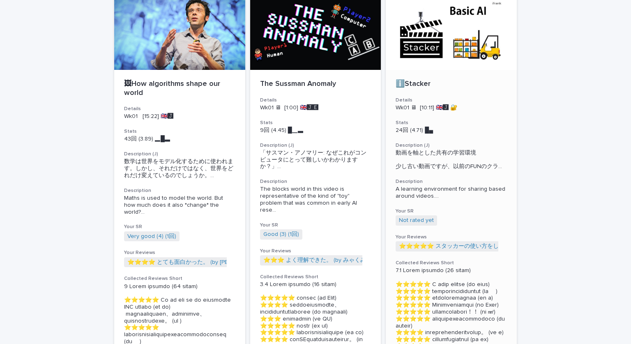
scroll to position [73, 0]
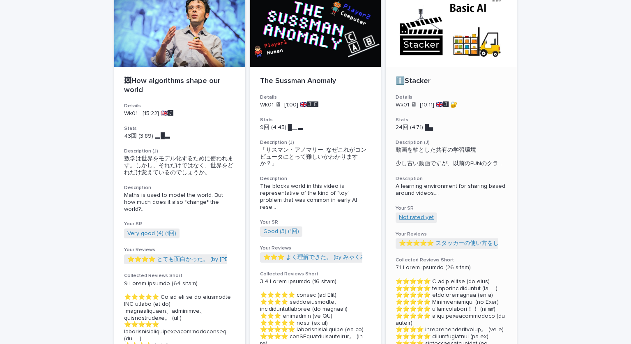
click at [411, 221] on link "Not rated yet" at bounding box center [416, 217] width 35 height 7
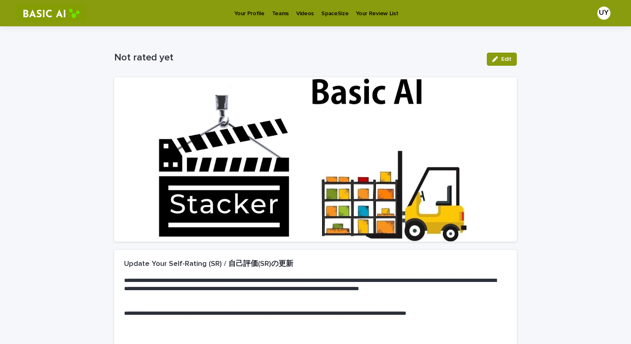
scroll to position [113, 0]
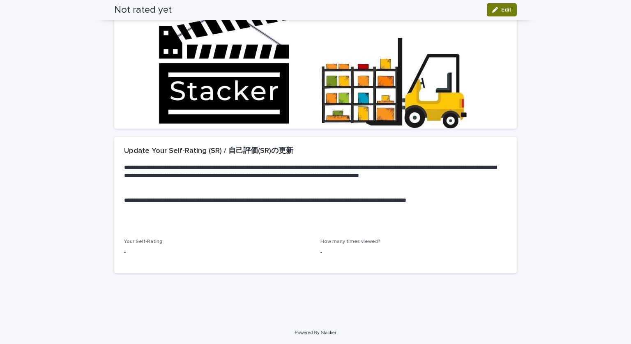
click at [501, 12] on span "Edit" at bounding box center [506, 10] width 10 height 6
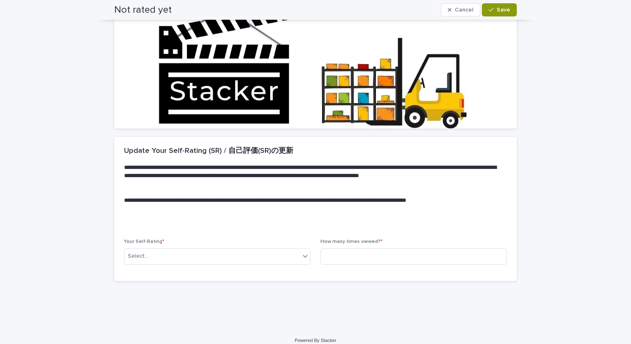
scroll to position [117, 0]
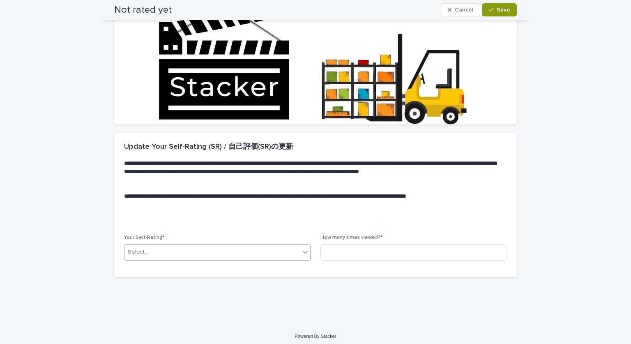
click at [247, 251] on div "Select..." at bounding box center [213, 252] width 176 height 14
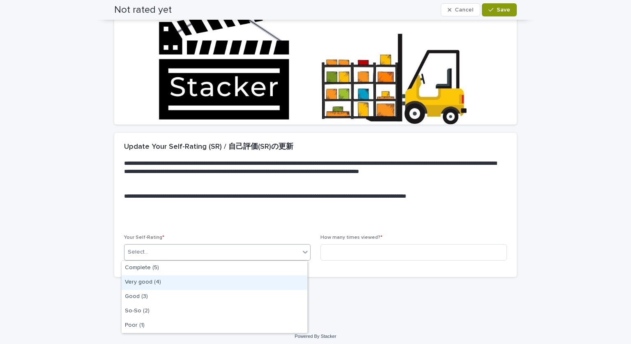
click at [205, 286] on div "Very good (4)" at bounding box center [215, 282] width 186 height 14
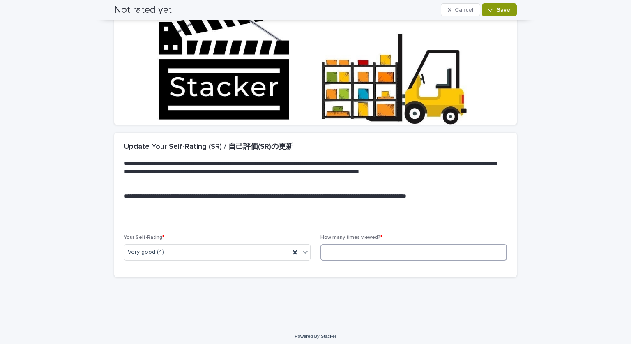
click at [364, 254] on input at bounding box center [414, 252] width 187 height 16
click at [342, 253] on input at bounding box center [414, 252] width 187 height 16
type input "*"
click at [499, 7] on span "Save" at bounding box center [504, 10] width 14 height 6
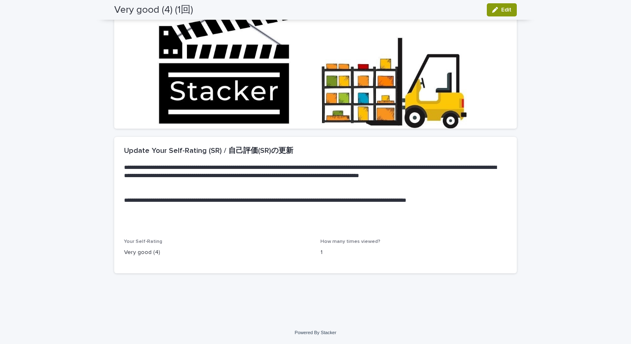
scroll to position [0, 0]
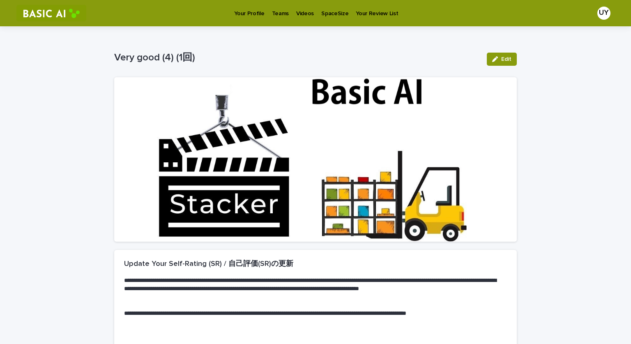
click at [299, 15] on p "Videos" at bounding box center [305, 8] width 18 height 17
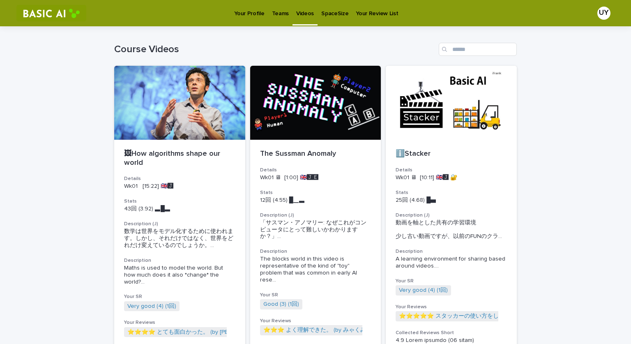
click at [254, 11] on p "Your Profile" at bounding box center [249, 8] width 30 height 17
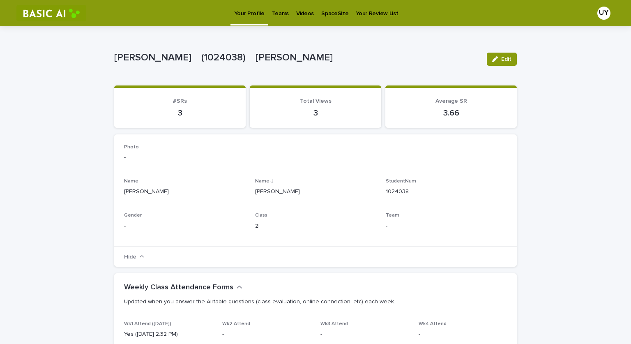
click at [276, 21] on link "Teams" at bounding box center [280, 12] width 24 height 25
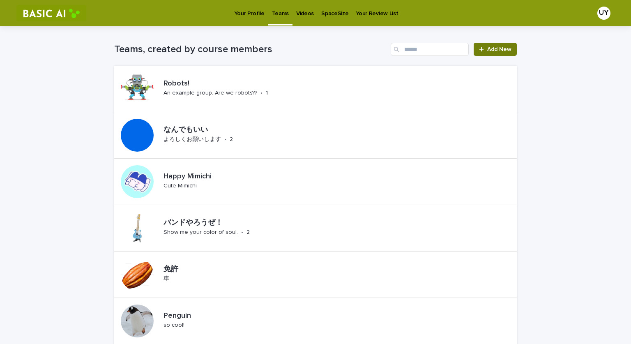
click at [490, 55] on link "Add New" at bounding box center [495, 49] width 43 height 13
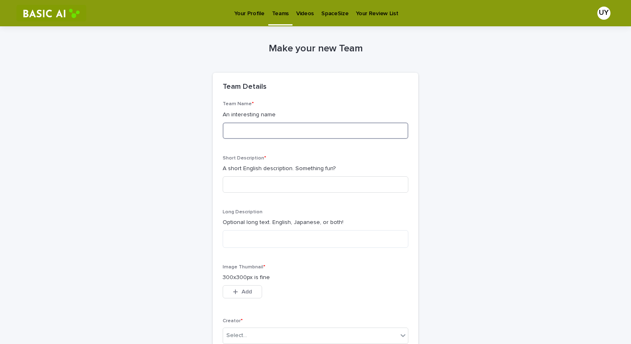
click at [328, 135] on input at bounding box center [316, 130] width 186 height 16
type input "********"
click at [399, 154] on div "Team Name * An interesting name ******** Short Description * A short English de…" at bounding box center [316, 225] width 186 height 249
click at [290, 184] on input at bounding box center [316, 184] width 186 height 16
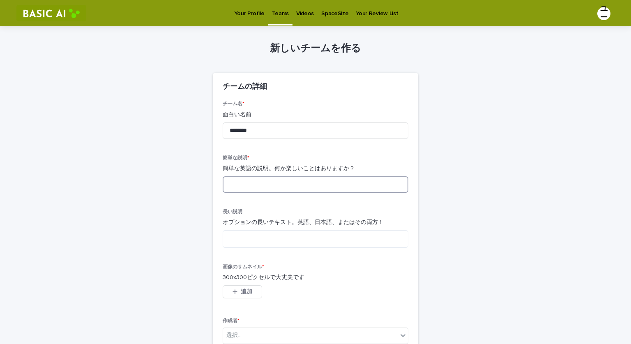
click at [300, 181] on input at bounding box center [316, 184] width 186 height 16
type input "*"
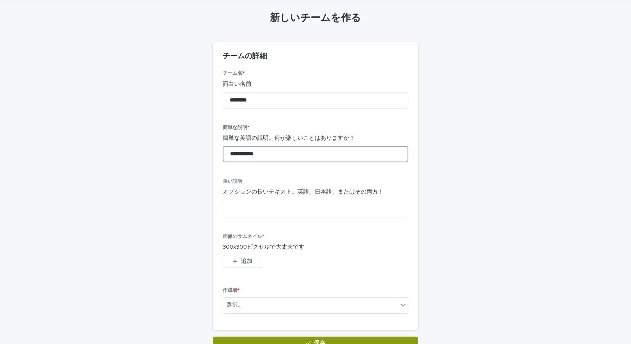
scroll to position [32, 0]
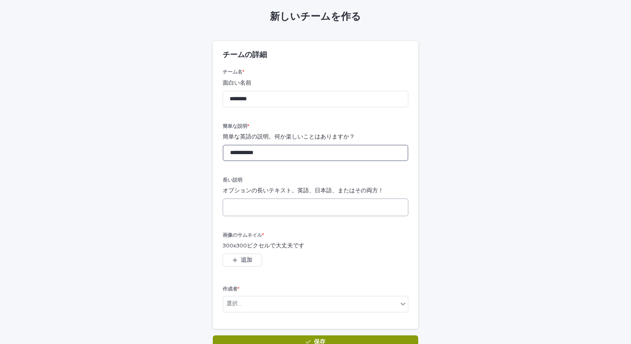
type input "**********"
click at [305, 212] on textarea at bounding box center [316, 208] width 186 height 18
click at [279, 213] on textarea at bounding box center [316, 208] width 186 height 18
click at [253, 300] on div "選択..." at bounding box center [310, 304] width 175 height 14
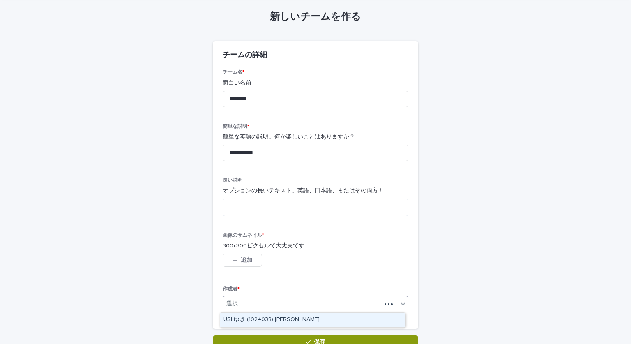
click at [264, 317] on font "USI ゆき (1024038) [PERSON_NAME]" at bounding box center [272, 319] width 96 height 6
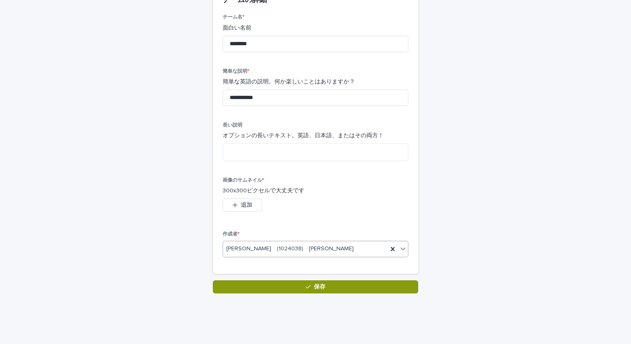
scroll to position [88, 0]
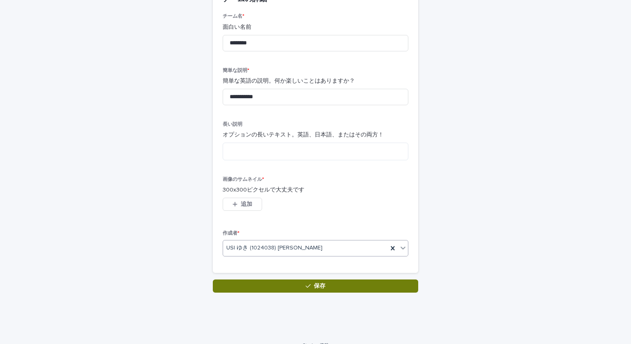
click at [349, 285] on button "保存" at bounding box center [316, 285] width 206 height 13
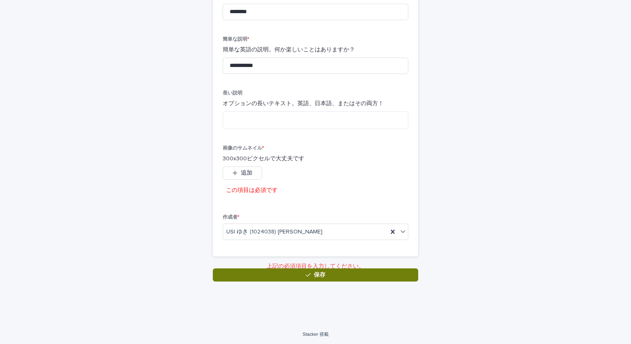
scroll to position [122, 0]
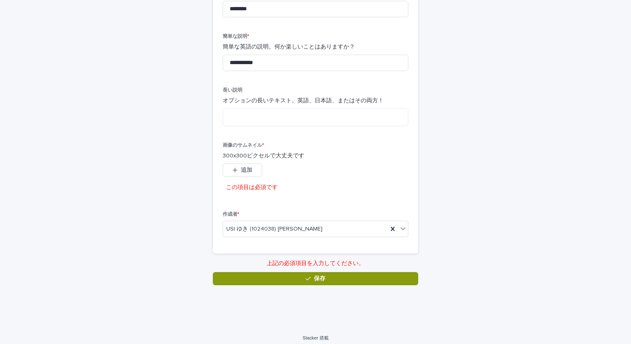
click at [240, 179] on div "追加" at bounding box center [242, 172] width 39 height 16
click at [239, 176] on button "追加" at bounding box center [242, 170] width 39 height 13
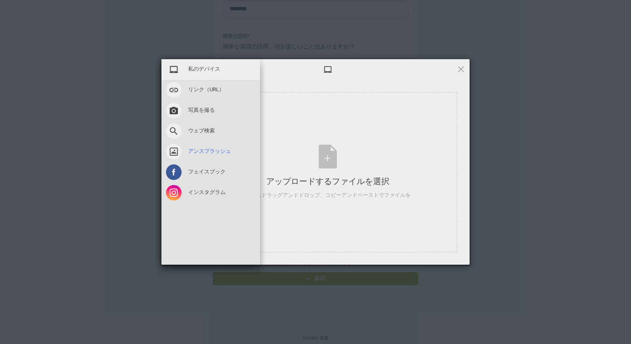
click at [180, 148] on span at bounding box center [174, 152] width 16 height 16
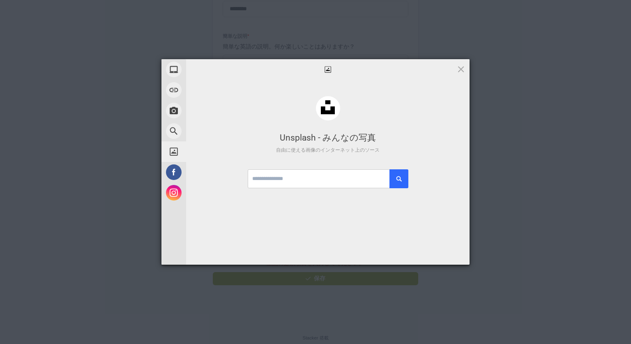
click at [374, 139] on div "Unsplash - みんなの写真 自由に使える画像 のインターネット上のソース" at bounding box center [328, 143] width 160 height 20
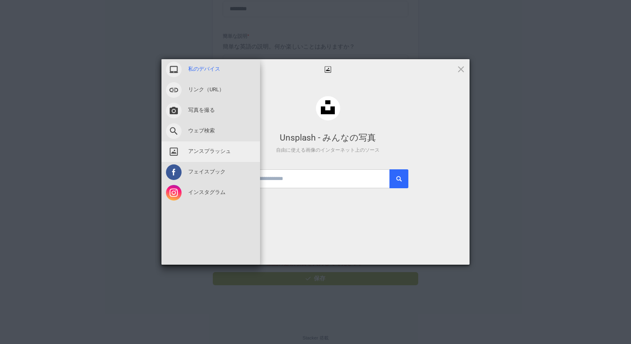
click at [173, 76] on span at bounding box center [174, 70] width 16 height 16
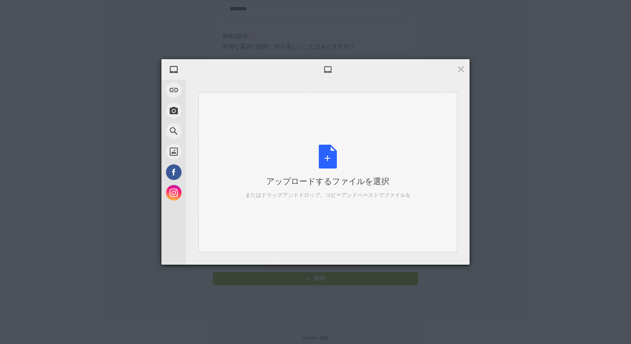
click at [375, 210] on div "アップロードするファイルを選択 またはドラッグアンドドロップ、コピーアンドペーストでファイルを" at bounding box center [328, 172] width 259 height 160
click at [464, 65] on span at bounding box center [461, 69] width 9 height 9
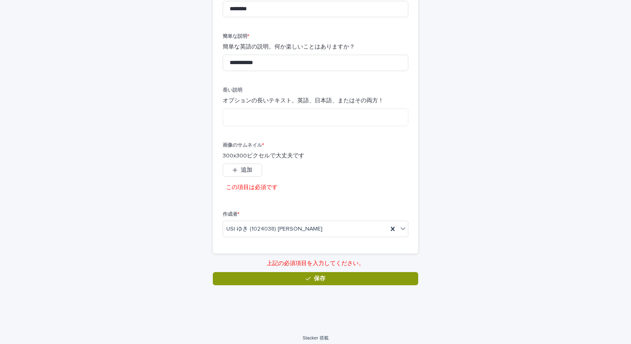
scroll to position [0, 0]
